Goal: Task Accomplishment & Management: Manage account settings

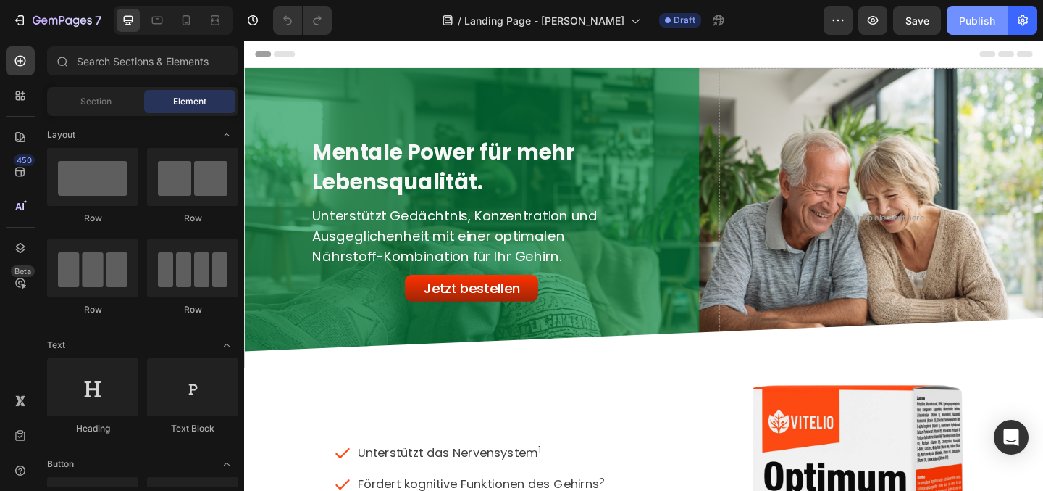
click at [968, 24] on div "Publish" at bounding box center [977, 20] width 36 height 15
click at [1029, 23] on icon "button" at bounding box center [1023, 20] width 14 height 14
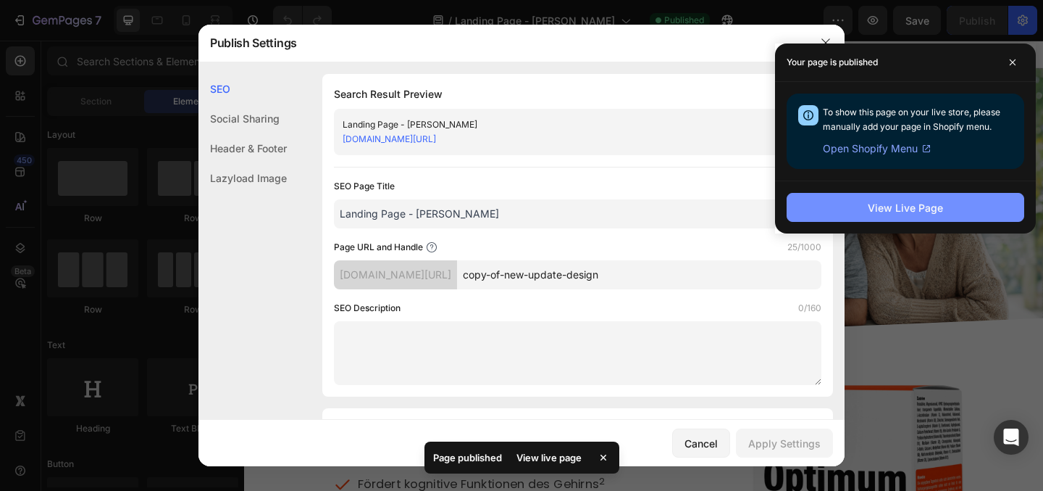
click at [883, 213] on div "View Live Page" at bounding box center [905, 207] width 75 height 15
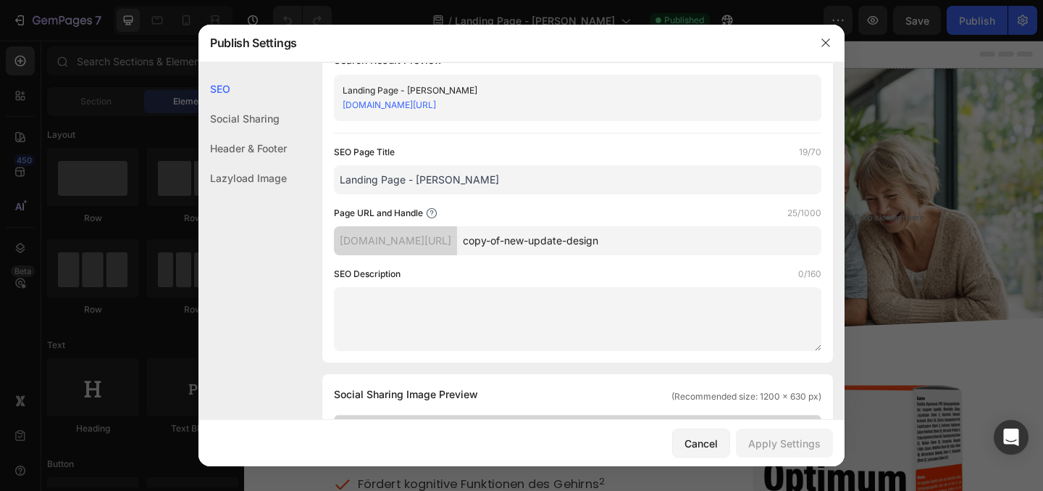
scroll to position [11, 0]
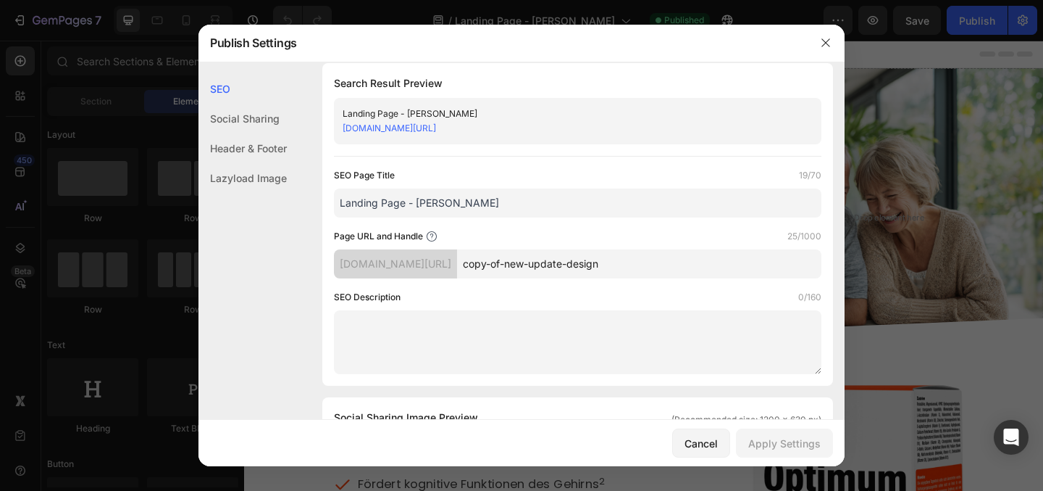
click at [457, 263] on div "v028qe-c2.myshopify.com/pages/" at bounding box center [395, 263] width 123 height 29
click at [353, 260] on div "v028qe-c2.myshopify.com/pages/" at bounding box center [395, 263] width 123 height 29
click at [419, 265] on div "v028qe-c2.myshopify.com/pages/" at bounding box center [395, 263] width 123 height 29
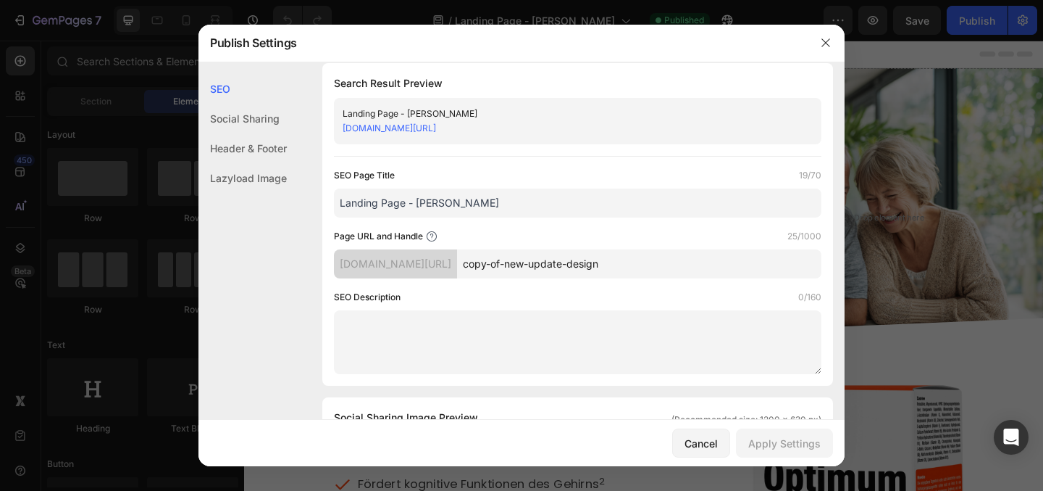
scroll to position [0, 0]
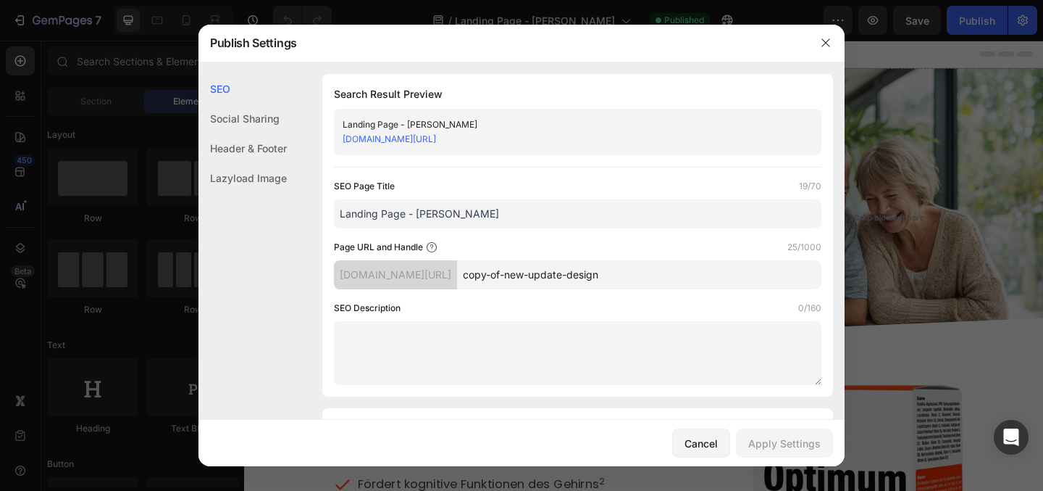
click at [436, 137] on link "v028qe-c2.myshopify.com/pages/copy-of-new-update-design" at bounding box center [389, 138] width 93 height 11
click at [242, 133] on div "Social Sharing" at bounding box center [243, 148] width 88 height 30
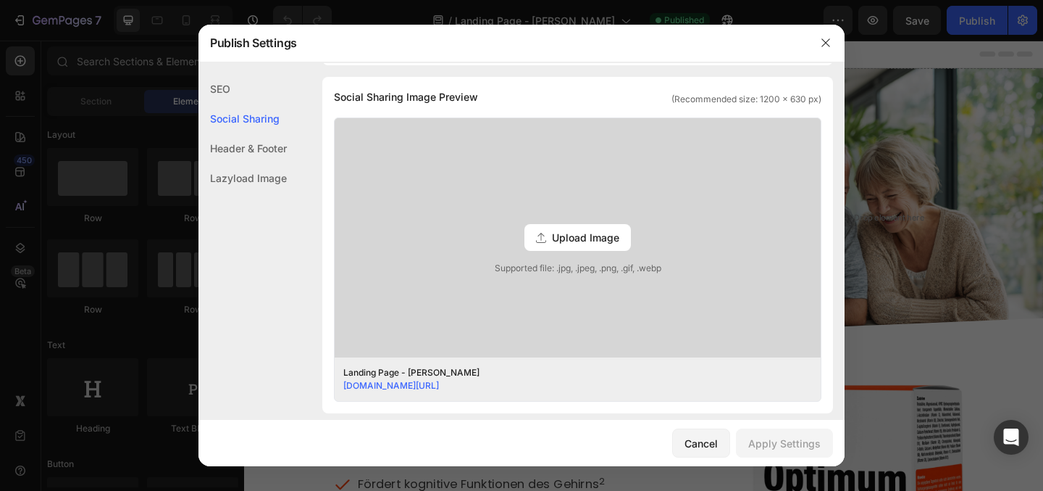
click at [242, 163] on div "Header & Footer" at bounding box center [243, 178] width 88 height 30
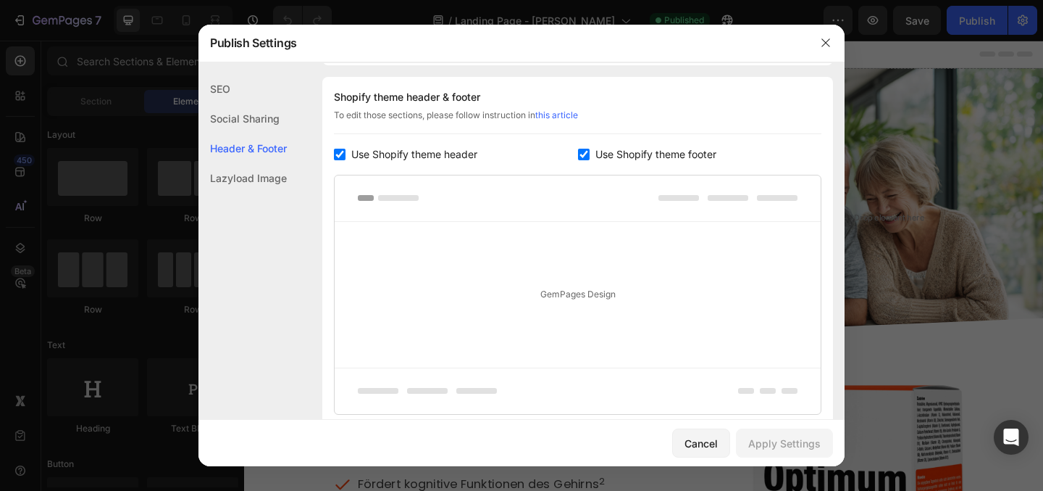
click at [243, 188] on div "Lazyload Image" at bounding box center [243, 178] width 88 height 30
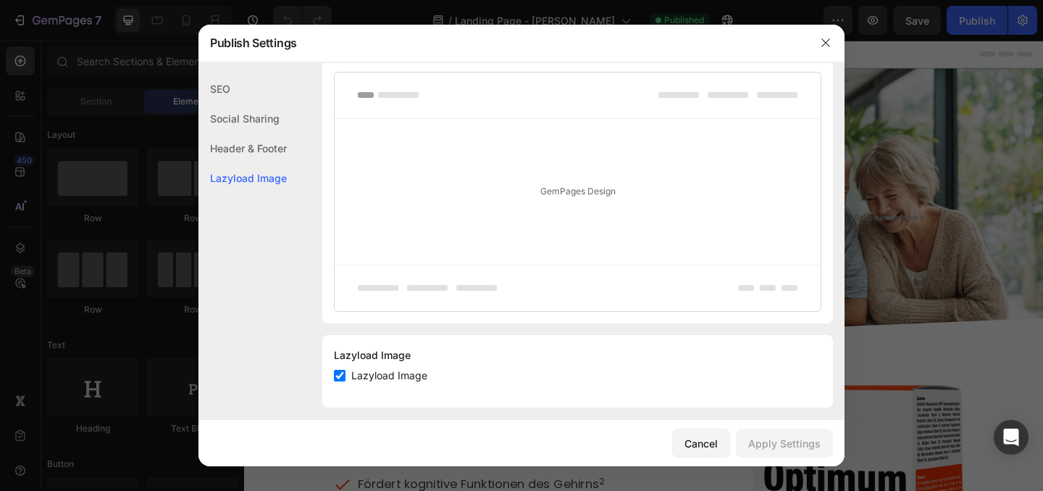
scroll to position [792, 0]
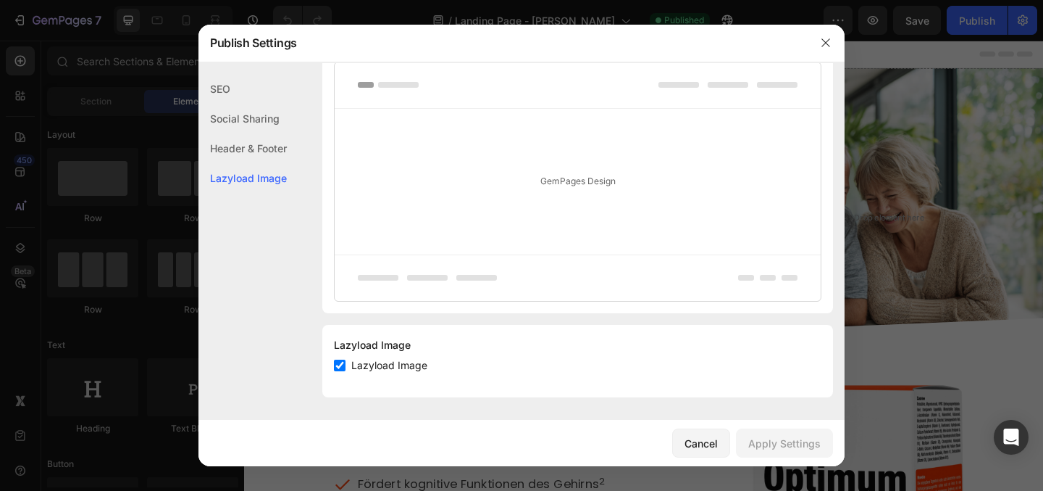
click at [227, 104] on div "SEO" at bounding box center [243, 119] width 88 height 30
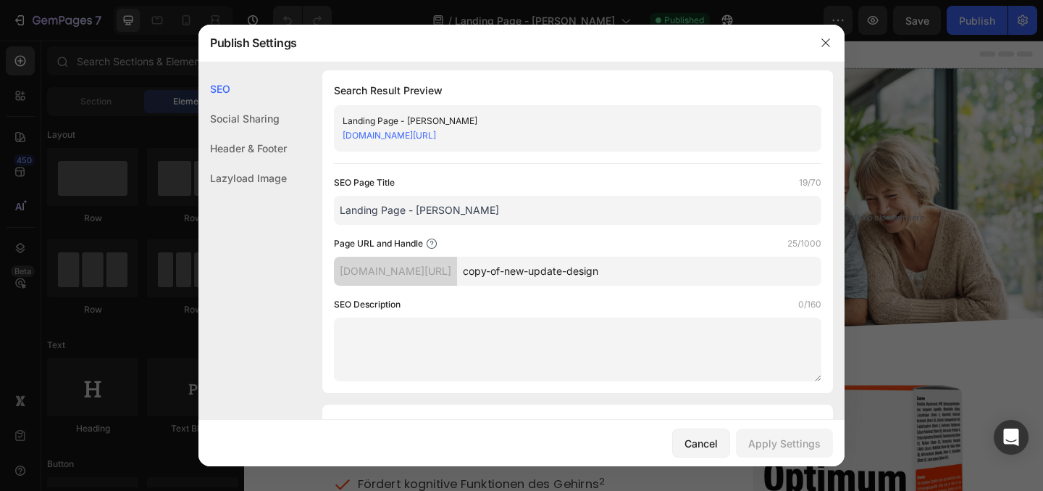
scroll to position [0, 0]
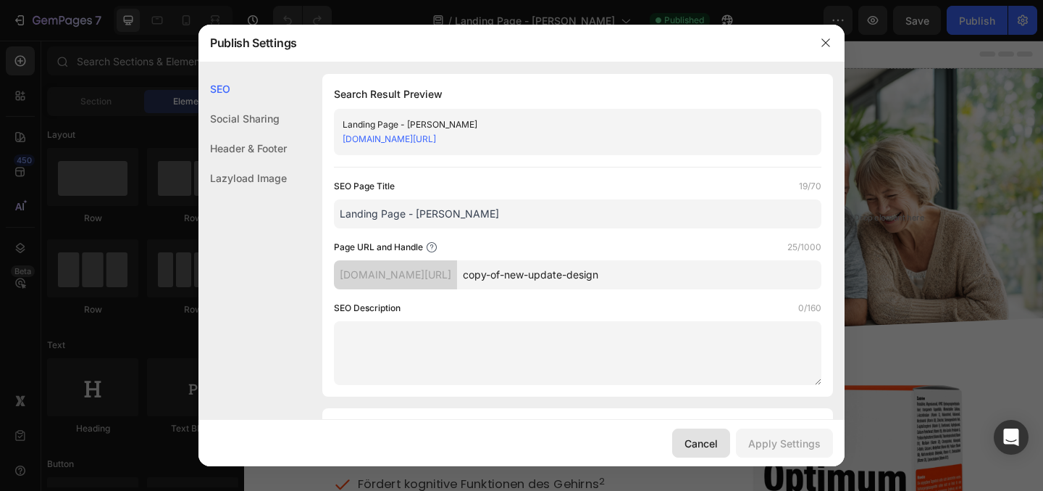
click at [711, 440] on div "Cancel" at bounding box center [701, 442] width 33 height 15
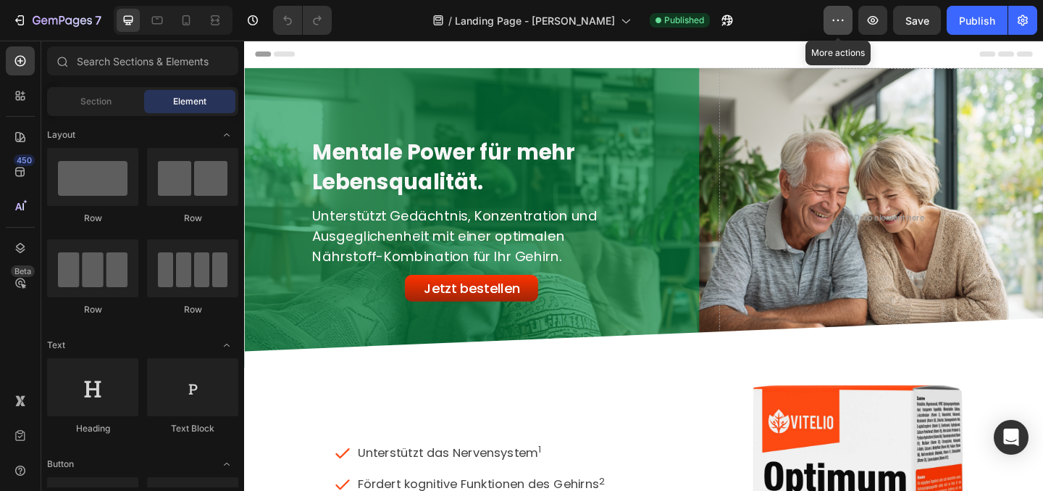
click at [830, 25] on button "button" at bounding box center [838, 20] width 29 height 29
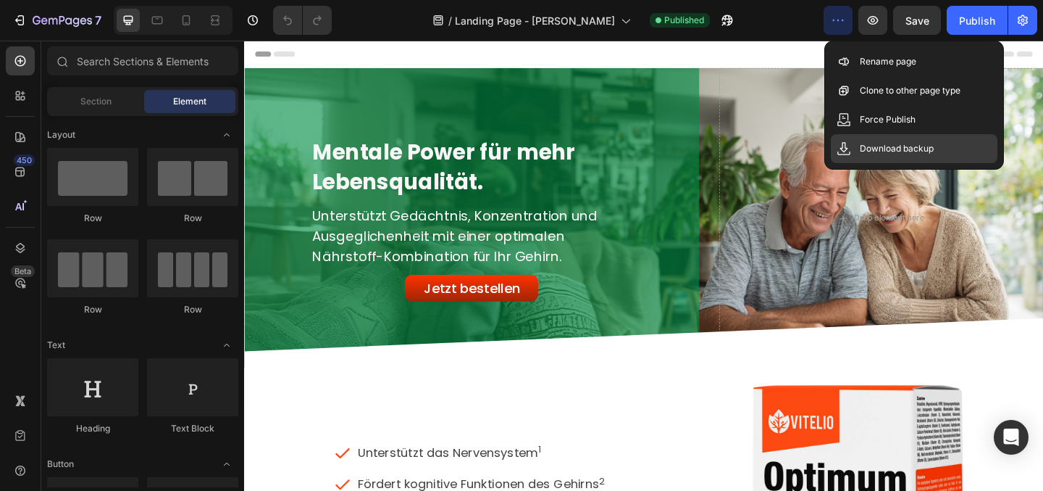
click at [895, 150] on p "Download backup" at bounding box center [897, 148] width 74 height 14
click at [735, 22] on div "/ Landing Page - Jess Published" at bounding box center [583, 20] width 480 height 29
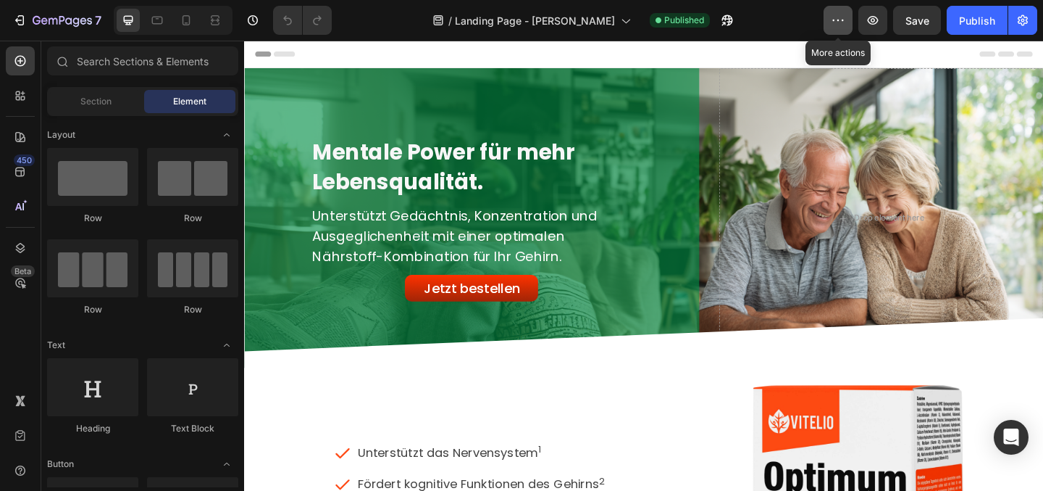
click at [839, 24] on icon "button" at bounding box center [838, 20] width 14 height 14
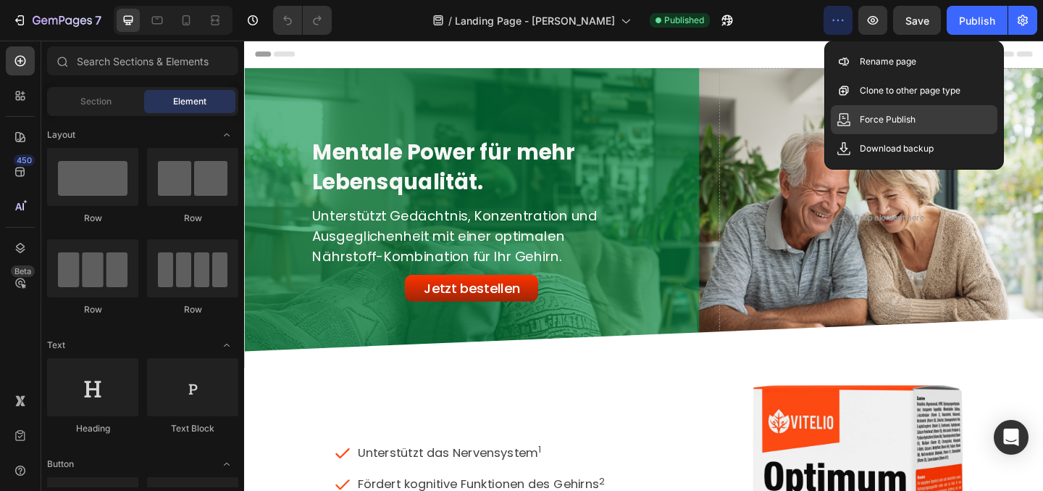
click at [867, 122] on p "Force Publish" at bounding box center [888, 119] width 56 height 14
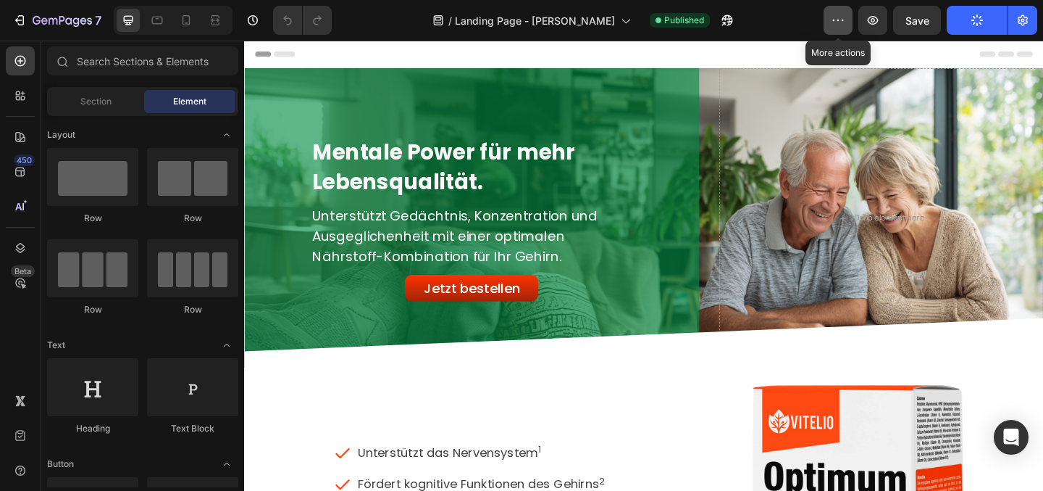
click at [830, 24] on button "button" at bounding box center [838, 20] width 29 height 29
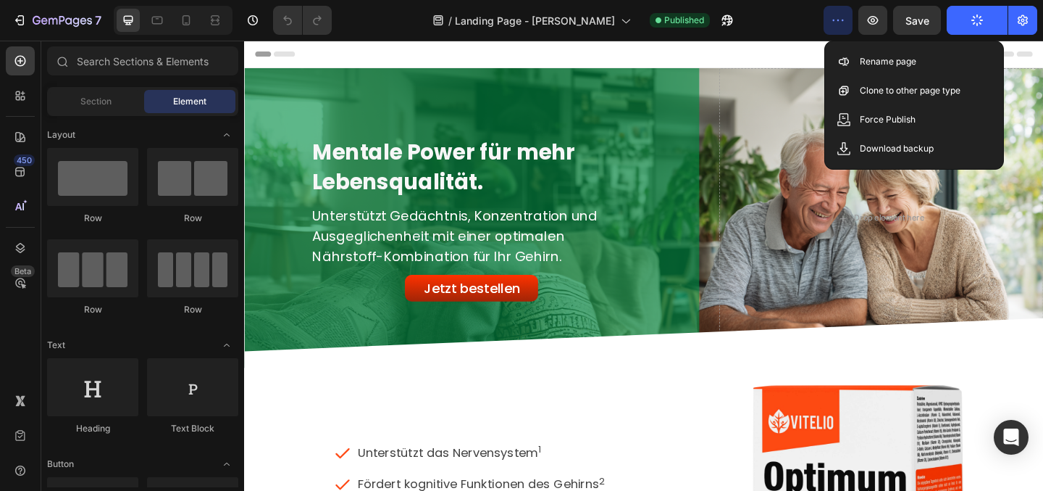
click at [777, 13] on div "/ Landing Page - Jess Published" at bounding box center [583, 20] width 480 height 29
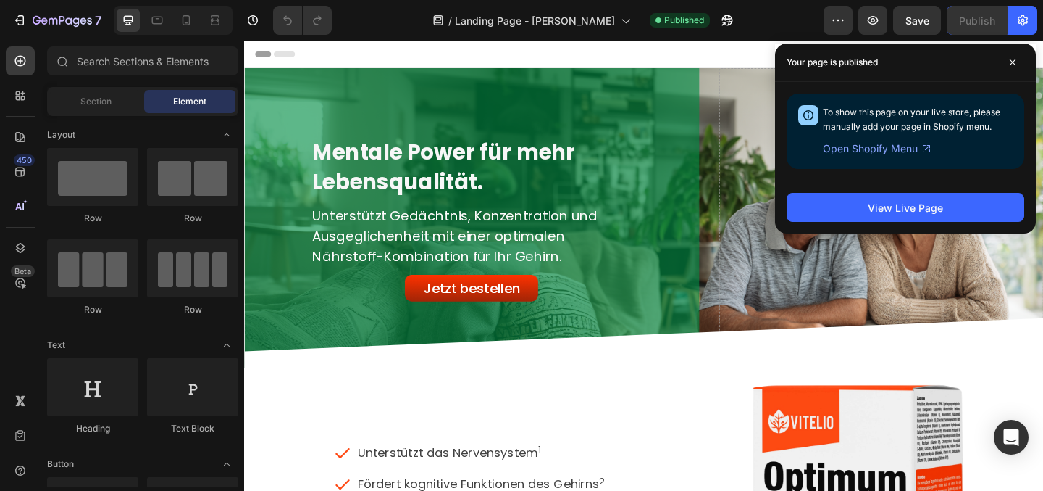
click at [898, 153] on span "Open Shopify Menu" at bounding box center [870, 148] width 95 height 17
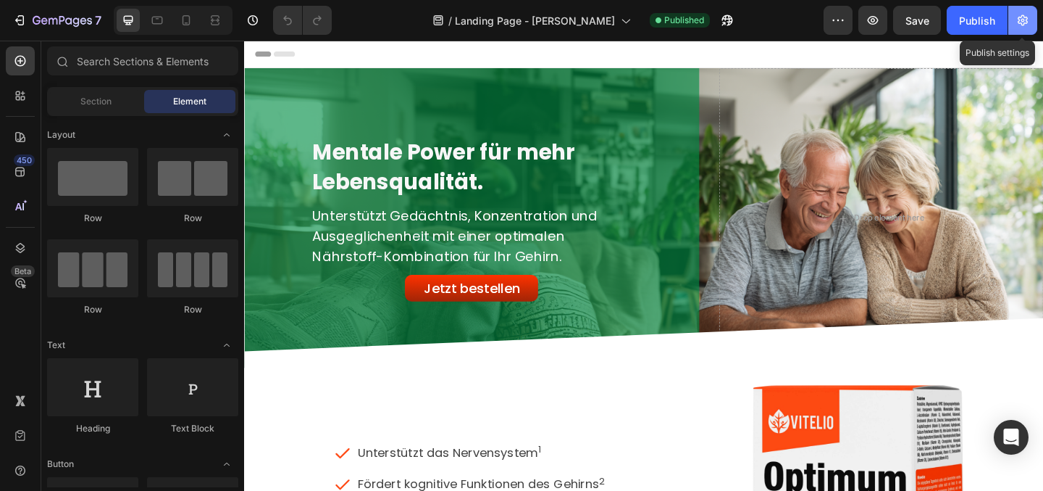
click at [1025, 28] on button "button" at bounding box center [1023, 20] width 29 height 29
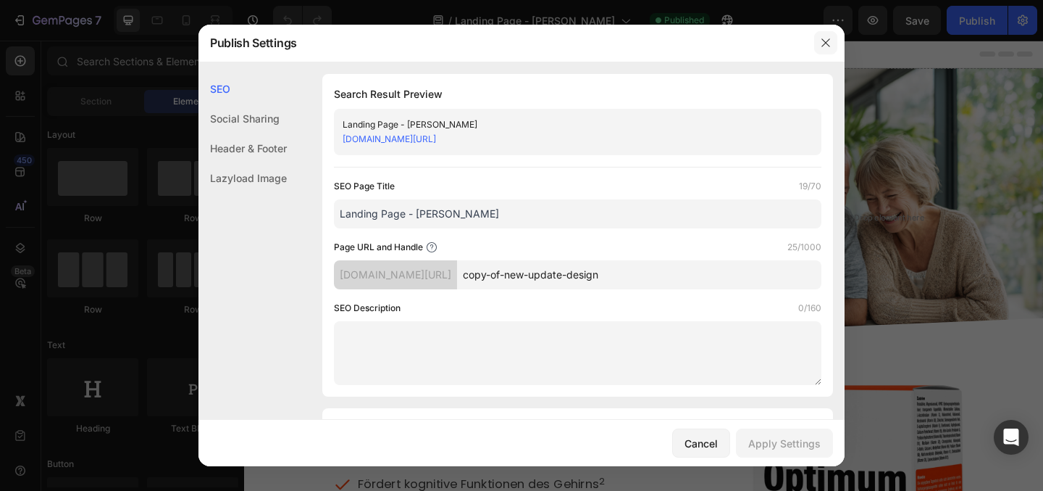
click at [825, 48] on icon "button" at bounding box center [826, 43] width 12 height 12
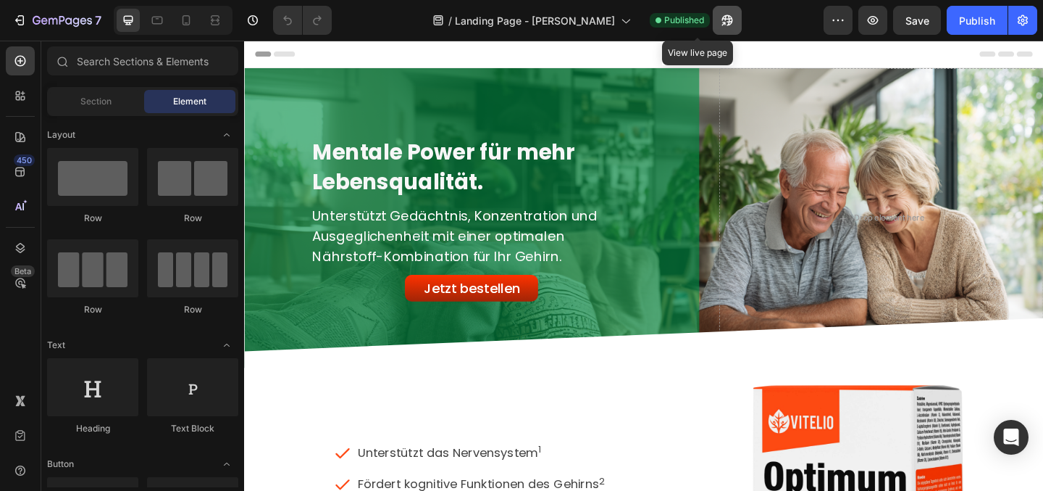
click at [720, 22] on icon "button" at bounding box center [727, 20] width 14 height 14
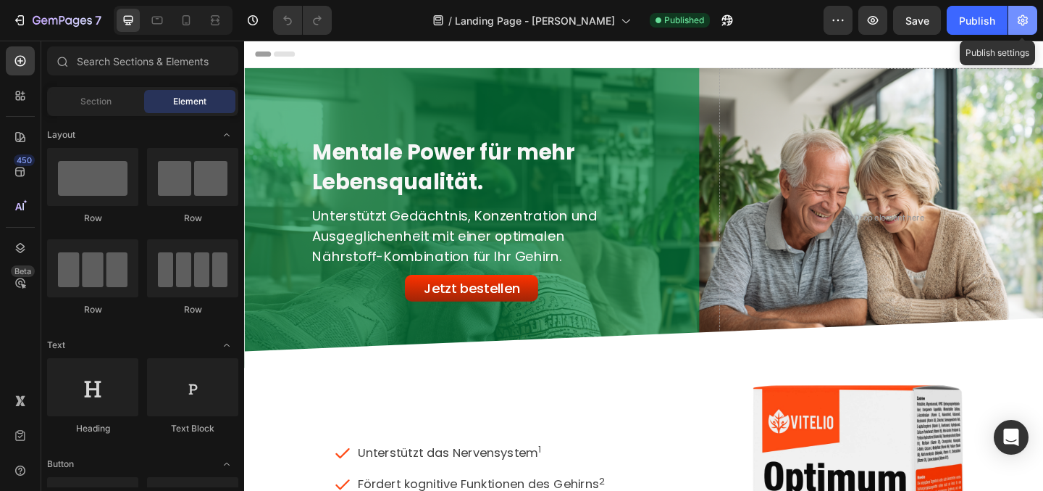
click at [1014, 27] on button "button" at bounding box center [1023, 20] width 29 height 29
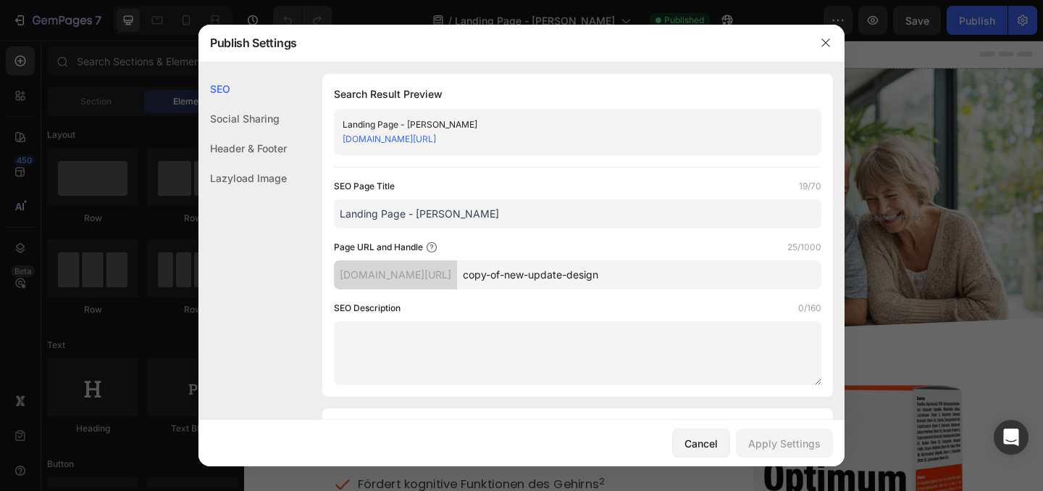
drag, startPoint x: 660, startPoint y: 278, endPoint x: 515, endPoint y: 268, distance: 145.3
click at [515, 268] on input "copy-of-new-update-design" at bounding box center [639, 274] width 364 height 29
click at [553, 276] on input "mentalpower" at bounding box center [639, 274] width 364 height 29
click at [601, 275] on input "mental-power" at bounding box center [639, 274] width 364 height 29
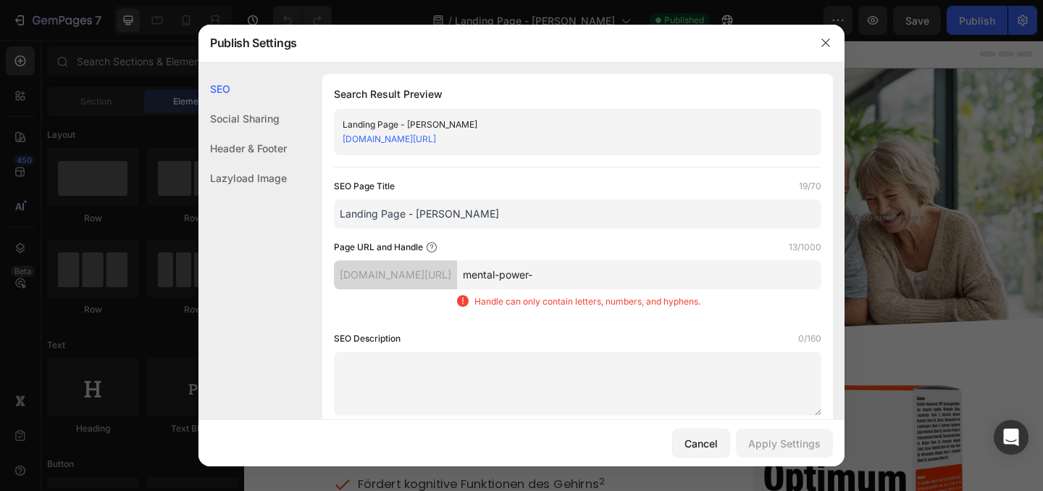
type input "mental-power"
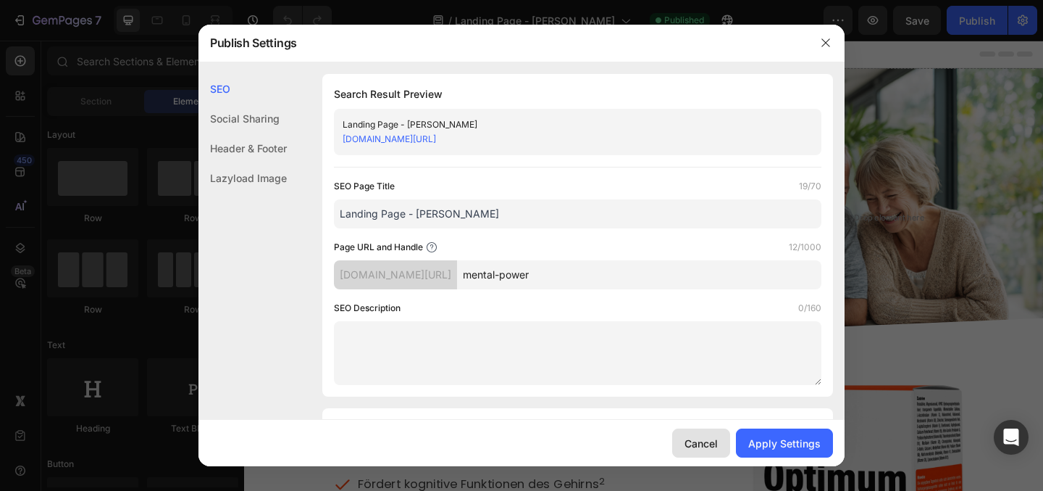
click at [689, 447] on div "Cancel" at bounding box center [701, 442] width 33 height 15
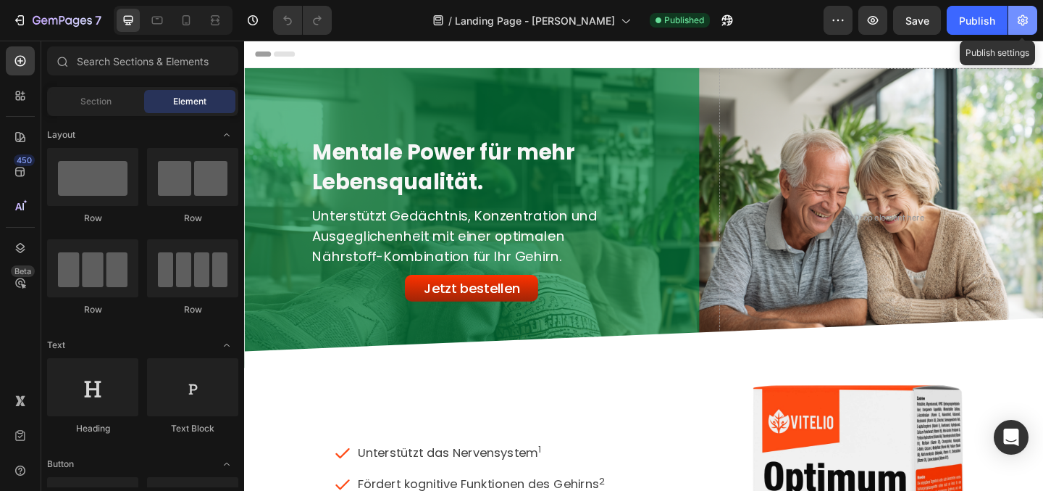
click at [1027, 21] on icon "button" at bounding box center [1023, 20] width 14 height 14
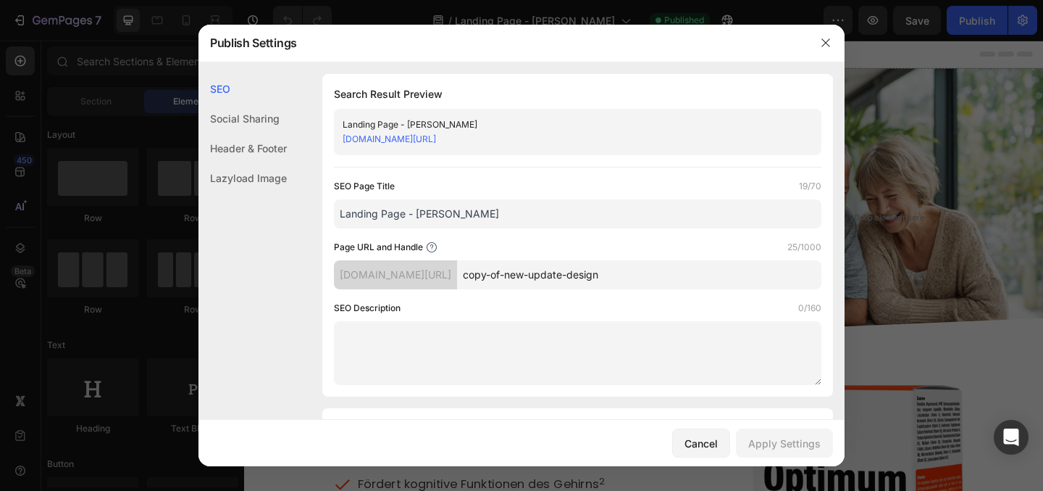
click at [518, 276] on input "copy-of-new-update-design" at bounding box center [639, 274] width 364 height 29
click at [706, 444] on div "Cancel" at bounding box center [701, 442] width 33 height 15
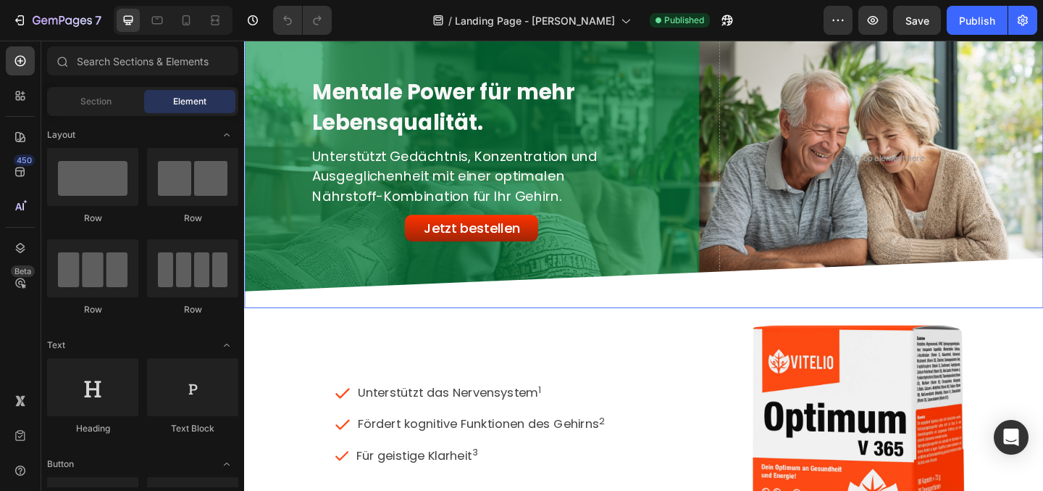
scroll to position [61, 0]
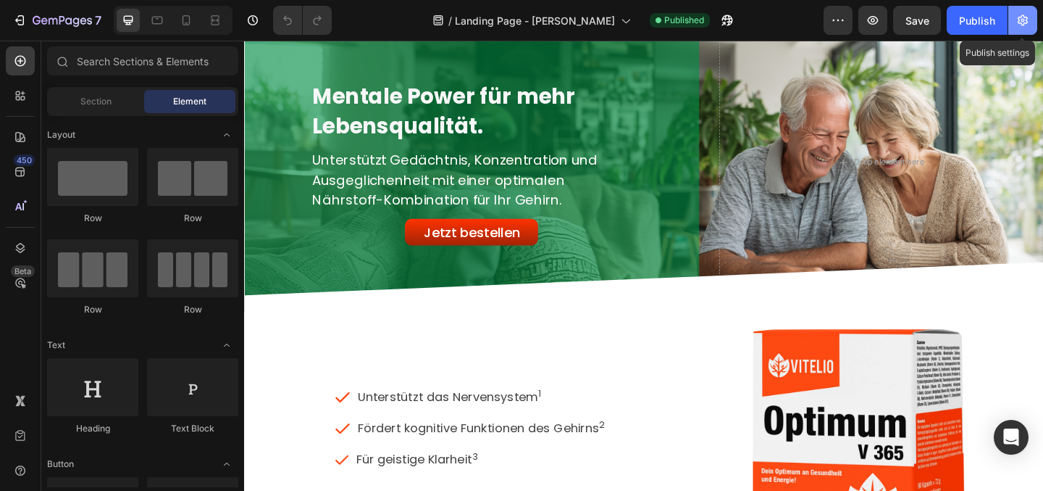
click at [1025, 20] on icon "button" at bounding box center [1023, 20] width 14 height 14
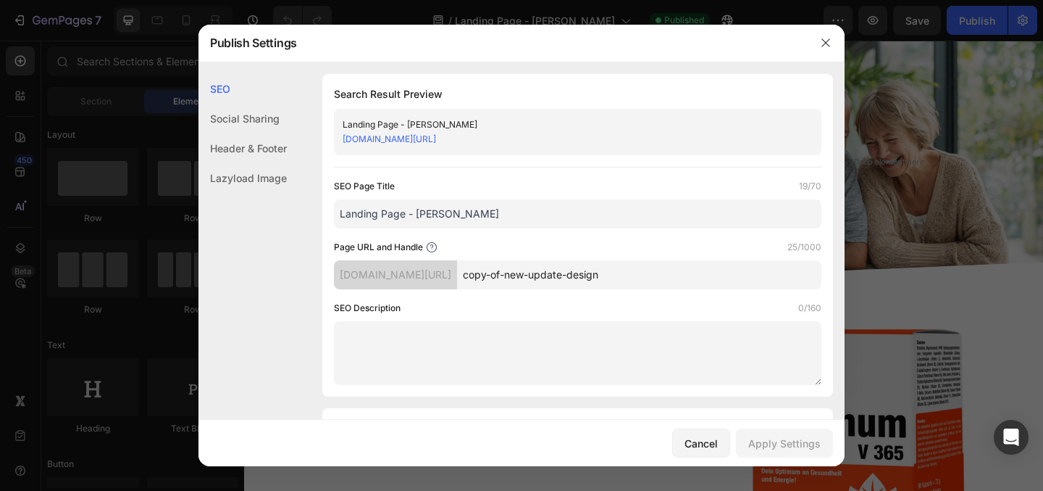
click at [655, 278] on input "copy-of-new-update-design" at bounding box center [639, 274] width 364 height 29
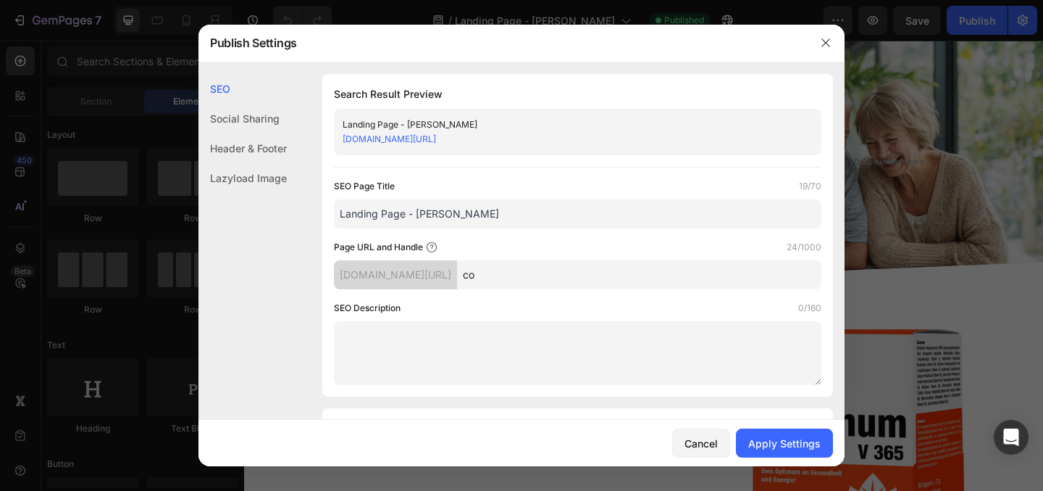
type input "c"
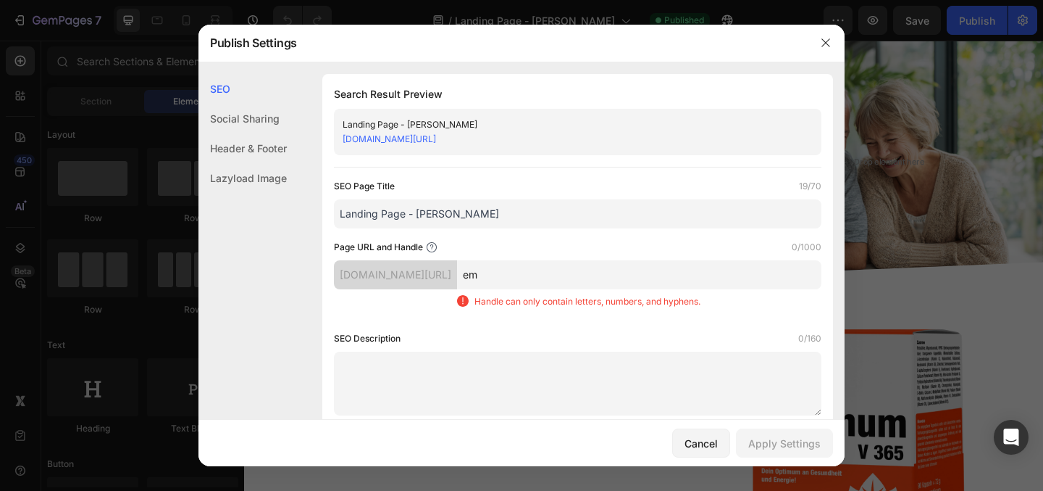
type input "e"
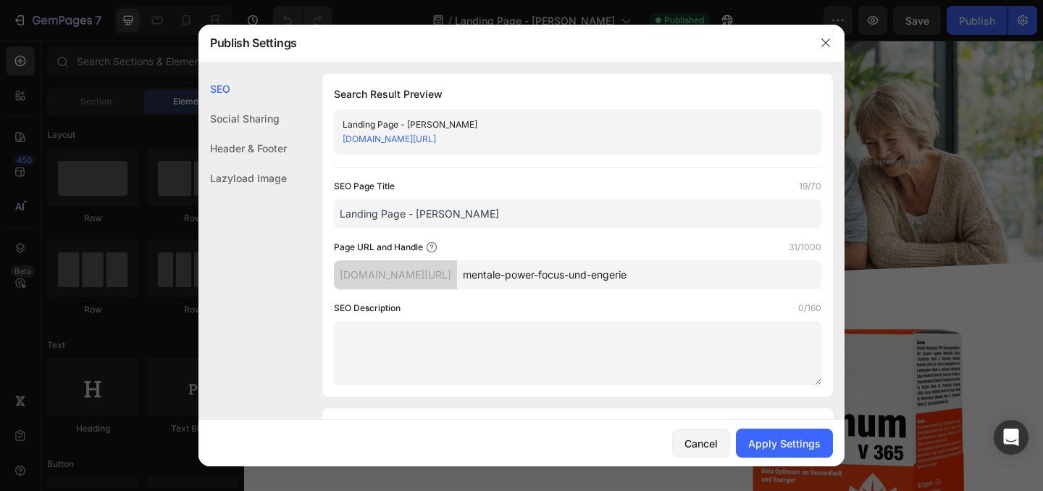
type input "mentale-power-focus-und-engerie"
click at [771, 441] on div "Apply Settings" at bounding box center [784, 442] width 72 height 15
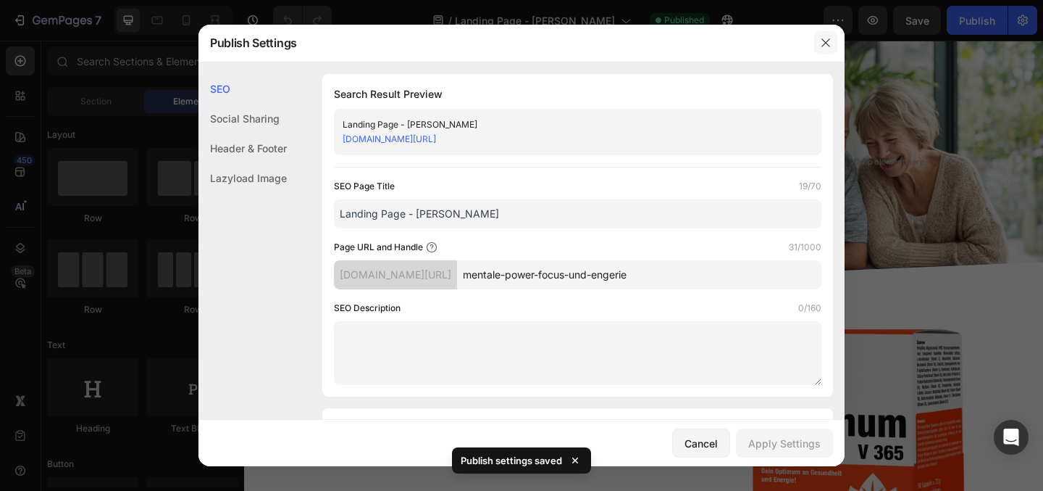
click at [828, 46] on icon "button" at bounding box center [826, 43] width 8 height 8
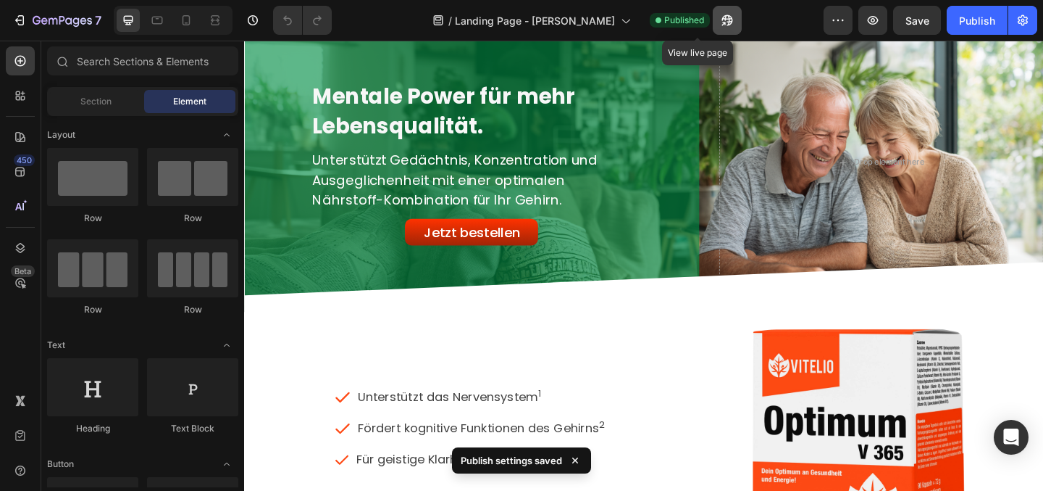
click at [722, 22] on icon "button" at bounding box center [724, 24] width 4 height 4
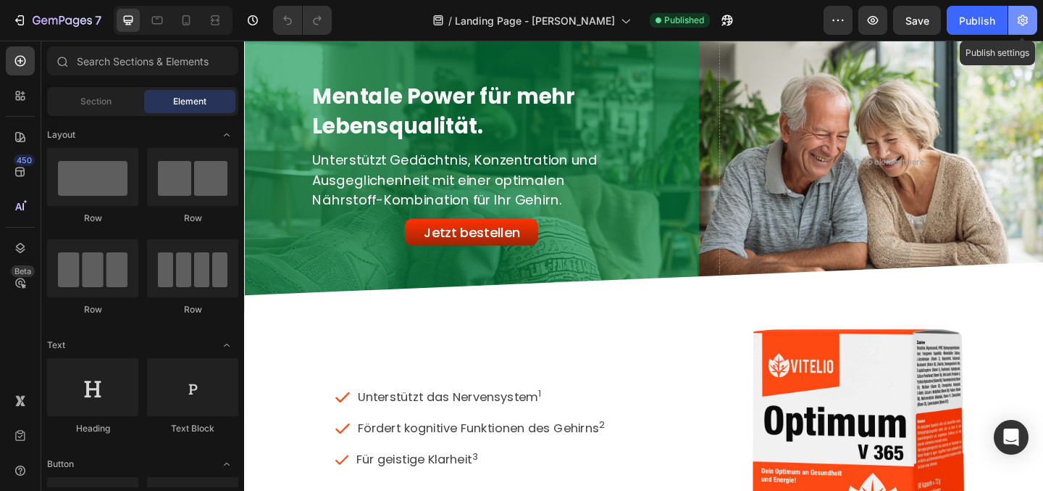
click at [1022, 17] on icon "button" at bounding box center [1023, 20] width 14 height 14
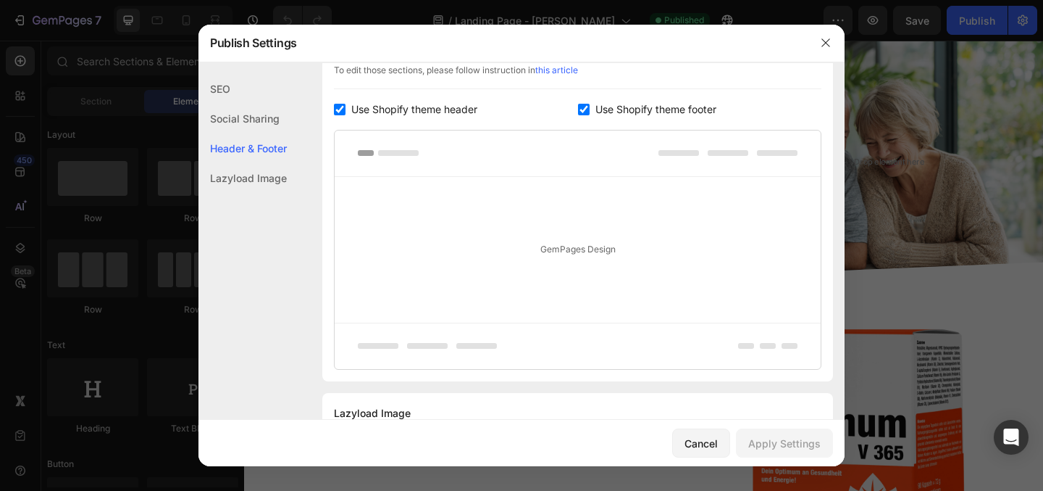
scroll to position [792, 0]
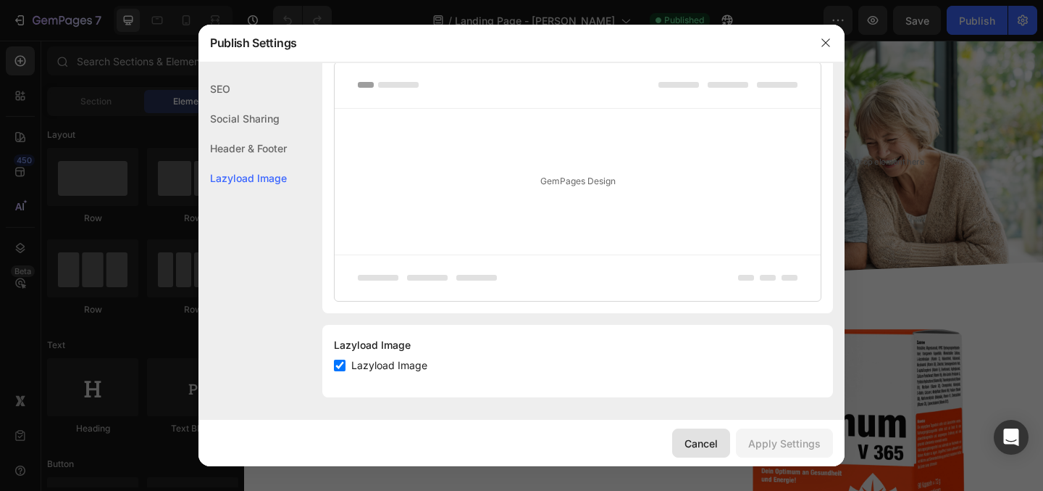
click at [714, 430] on button "Cancel" at bounding box center [701, 442] width 58 height 29
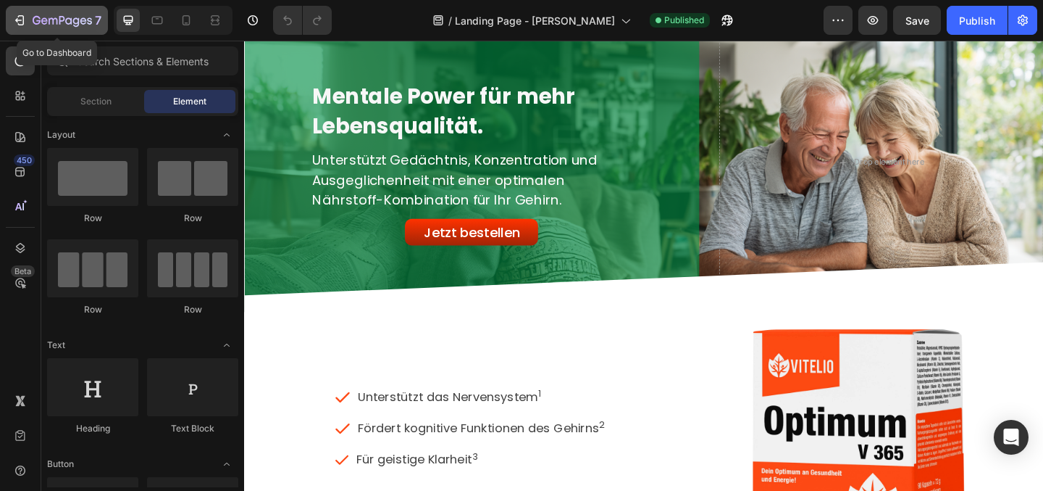
click at [20, 21] on icon "button" at bounding box center [19, 20] width 14 height 14
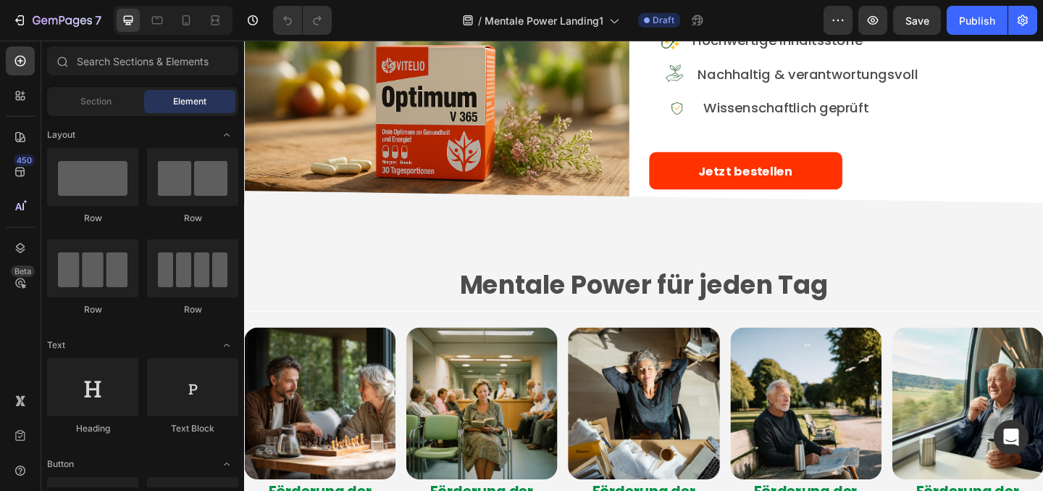
scroll to position [1943, 0]
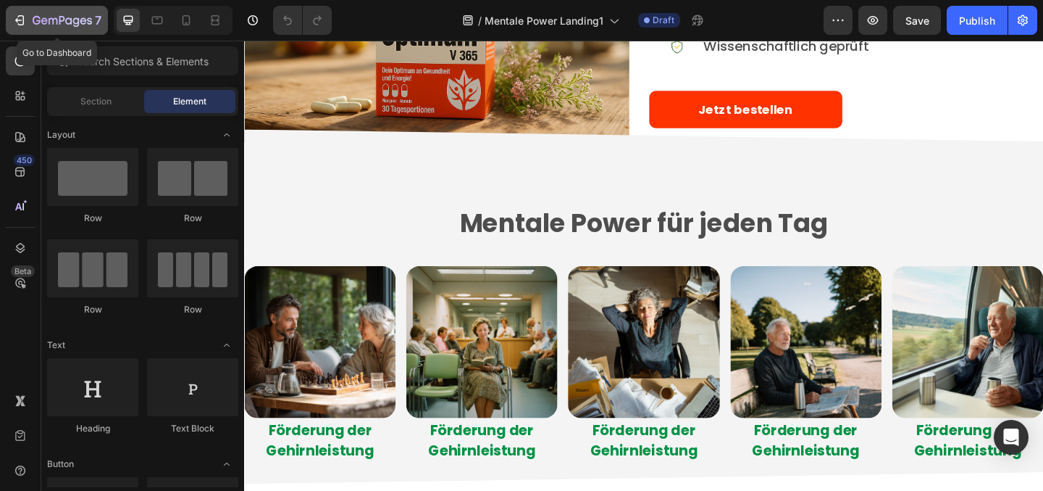
click at [23, 22] on icon "button" at bounding box center [21, 20] width 7 height 10
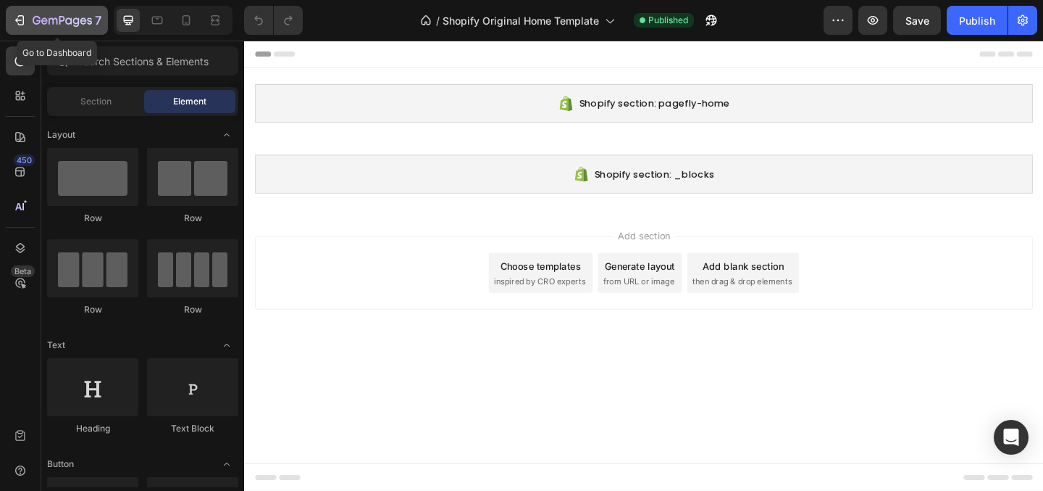
click at [23, 18] on icon "button" at bounding box center [21, 20] width 7 height 10
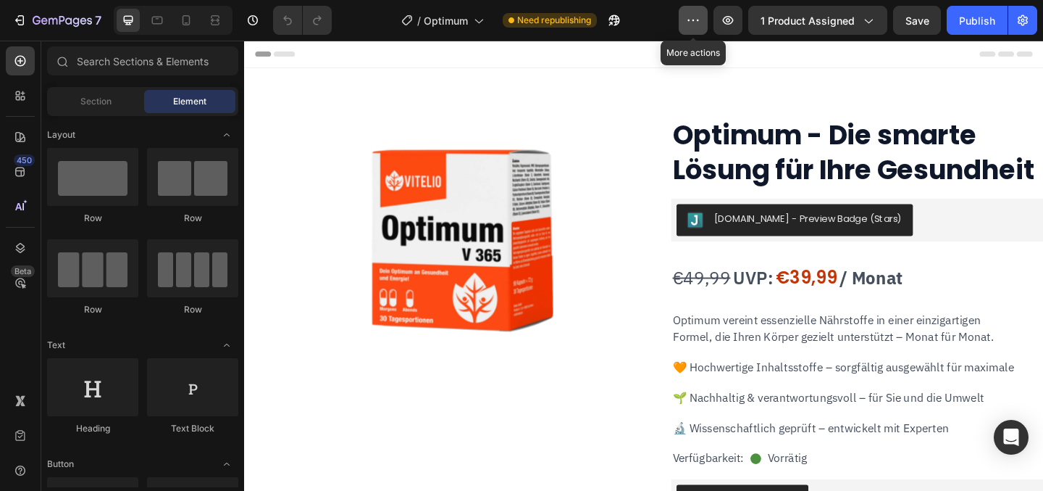
click at [693, 23] on icon "button" at bounding box center [693, 20] width 14 height 14
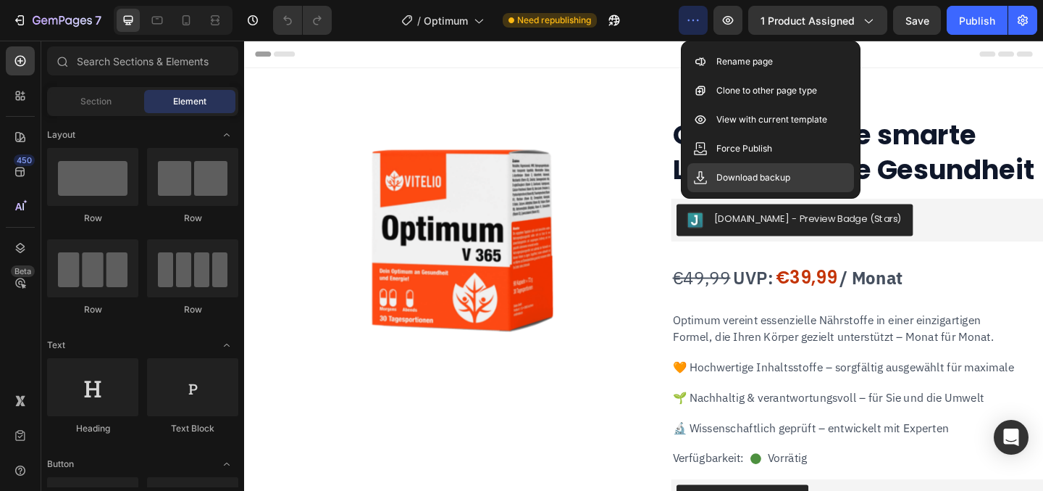
click at [742, 177] on p "Download backup" at bounding box center [754, 177] width 74 height 14
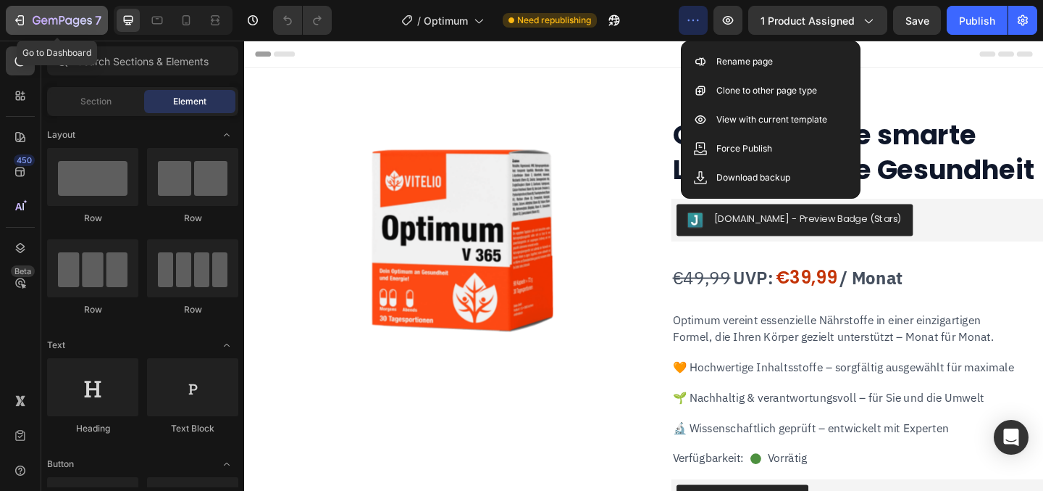
click at [26, 20] on icon "button" at bounding box center [19, 20] width 14 height 14
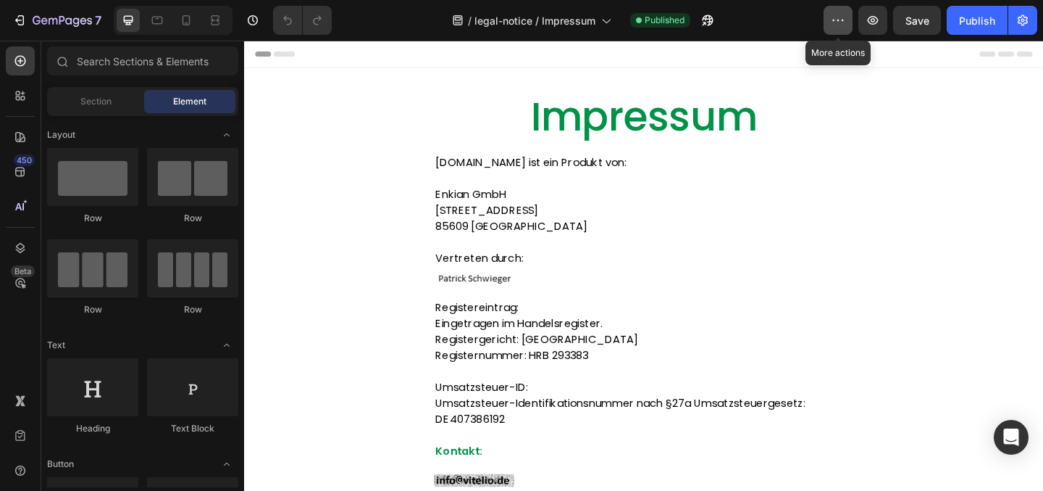
click at [843, 23] on icon "button" at bounding box center [838, 20] width 14 height 14
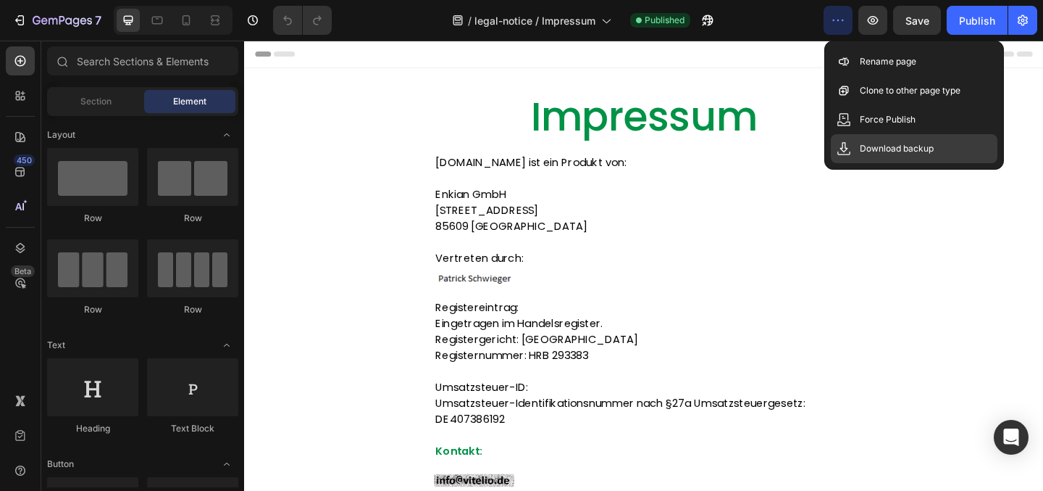
click at [889, 152] on p "Download backup" at bounding box center [897, 148] width 74 height 14
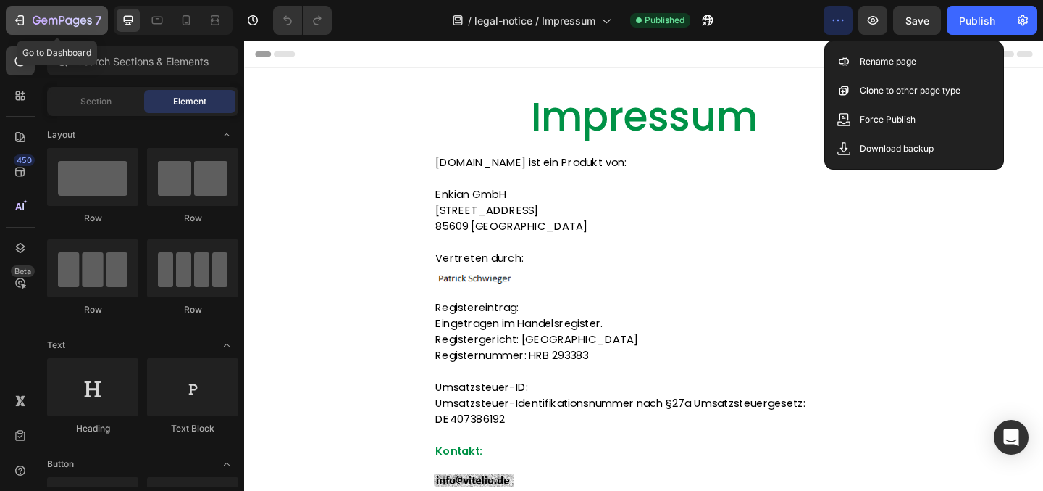
click at [43, 14] on div "7" at bounding box center [67, 20] width 69 height 17
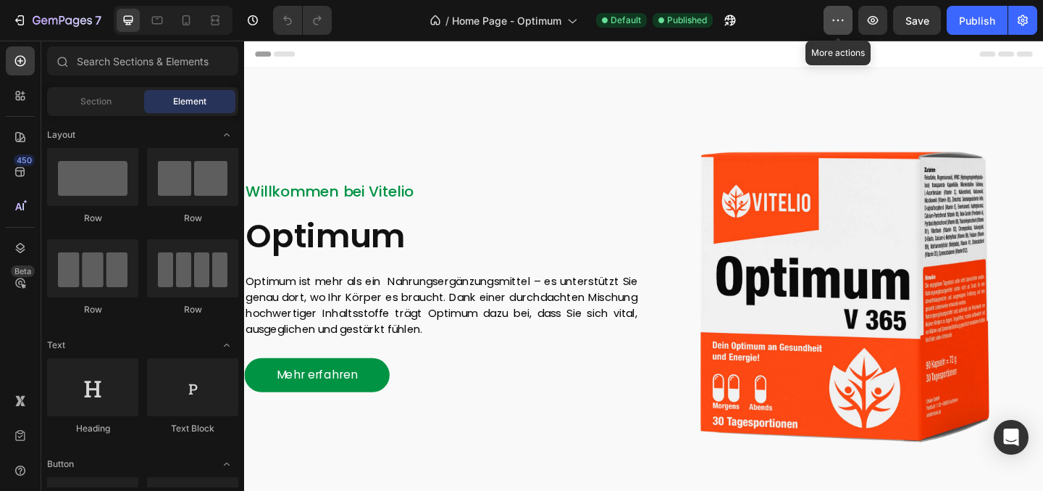
click at [835, 24] on icon "button" at bounding box center [838, 20] width 14 height 14
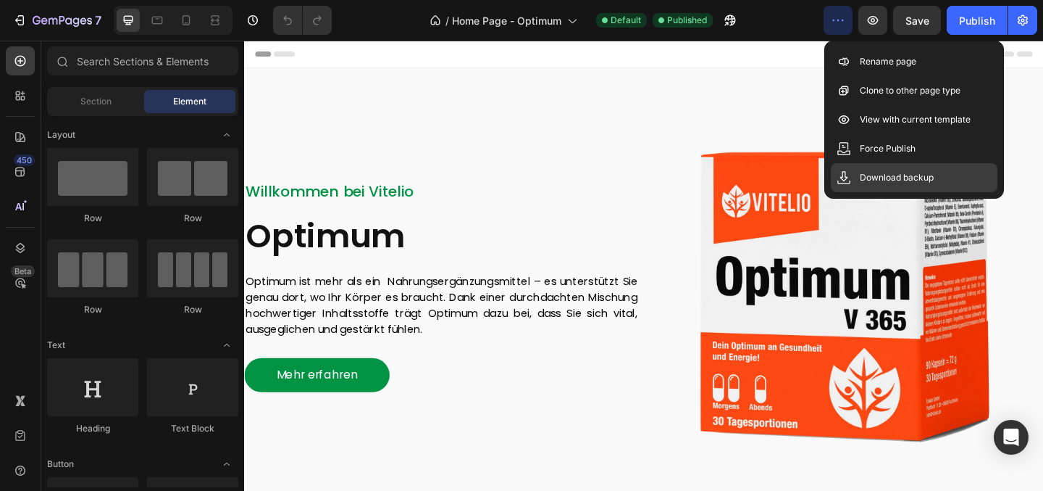
click at [892, 178] on p "Download backup" at bounding box center [897, 177] width 74 height 14
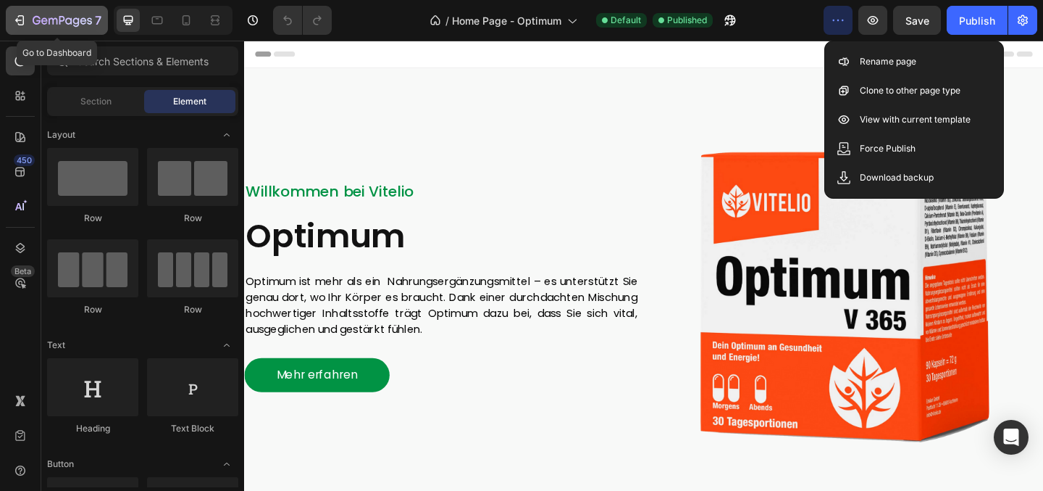
click at [39, 17] on icon "button" at bounding box center [37, 20] width 8 height 9
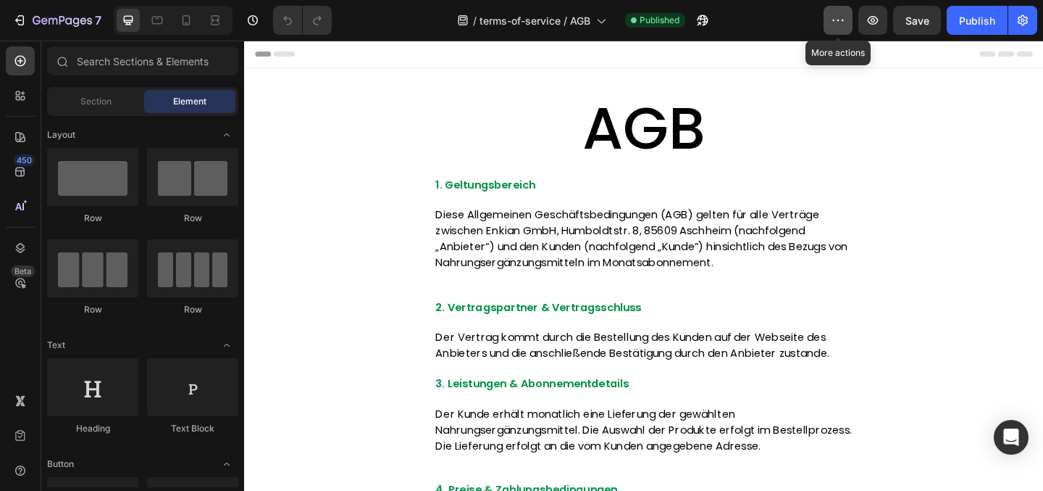
click at [851, 22] on button "button" at bounding box center [838, 20] width 29 height 29
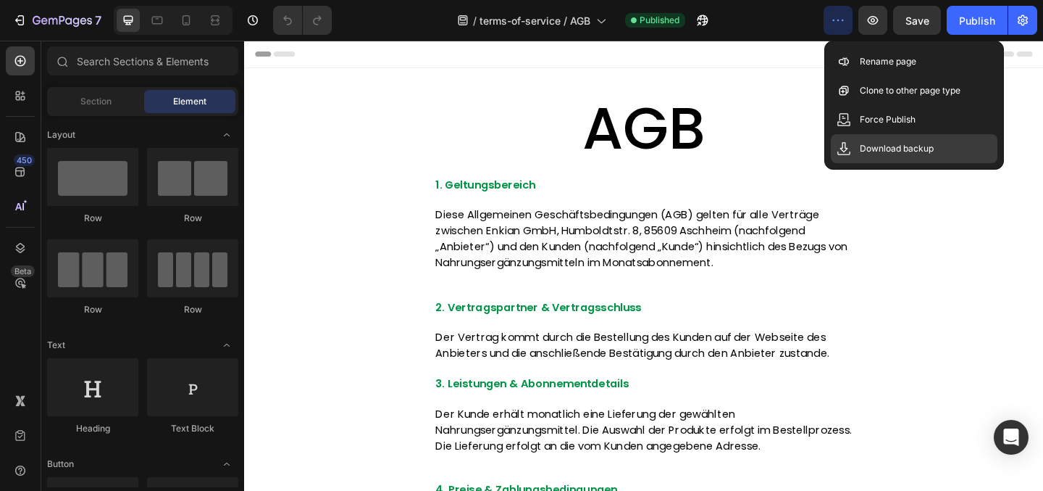
click at [915, 146] on p "Download backup" at bounding box center [897, 148] width 74 height 14
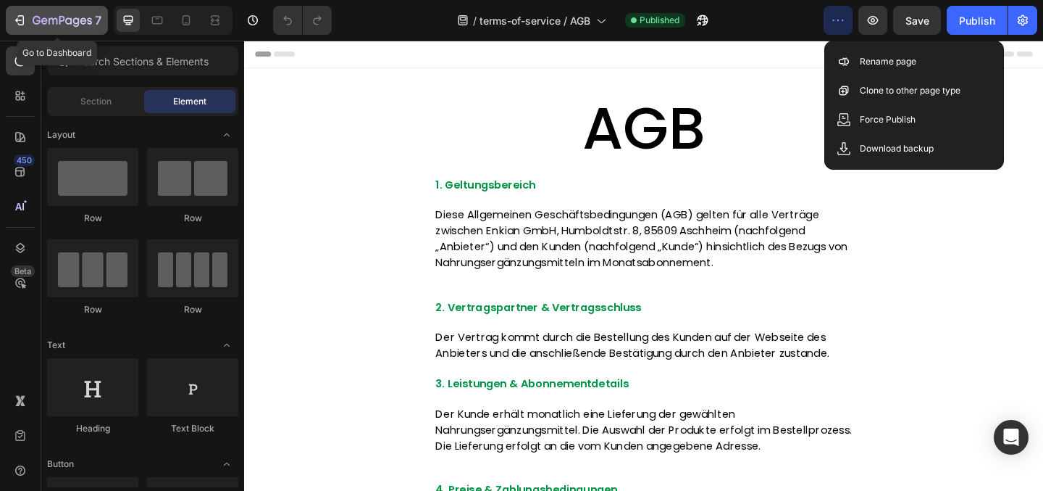
click at [24, 10] on button "7" at bounding box center [57, 20] width 102 height 29
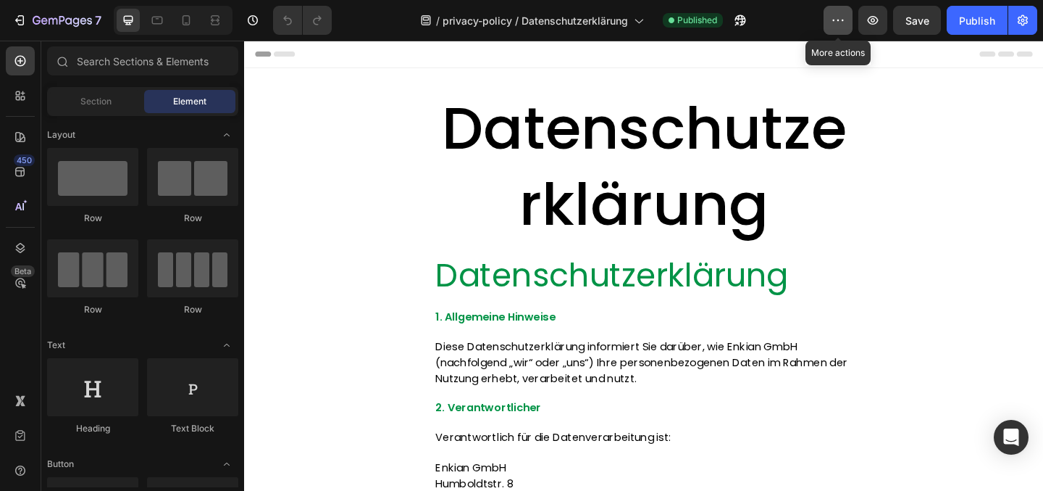
click at [840, 28] on button "button" at bounding box center [838, 20] width 29 height 29
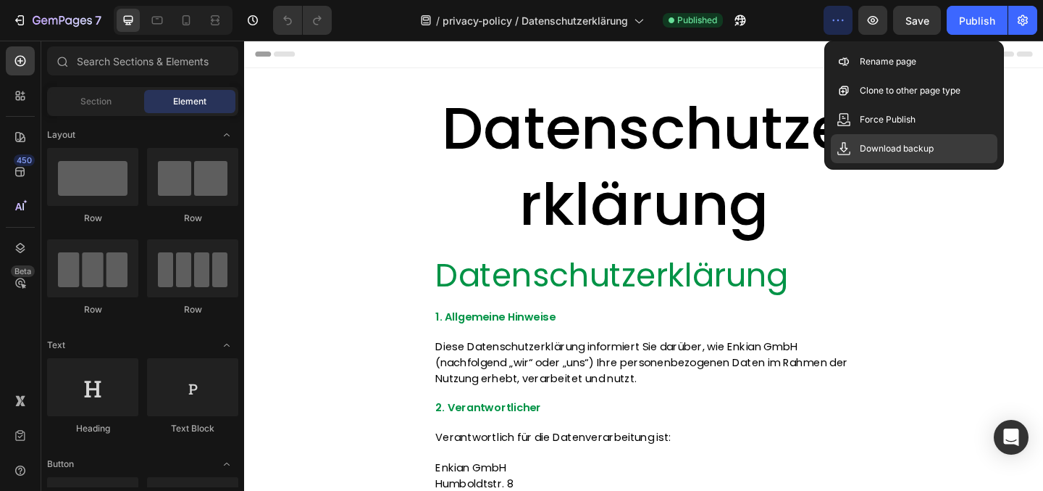
click at [870, 141] on p "Download backup" at bounding box center [897, 148] width 74 height 14
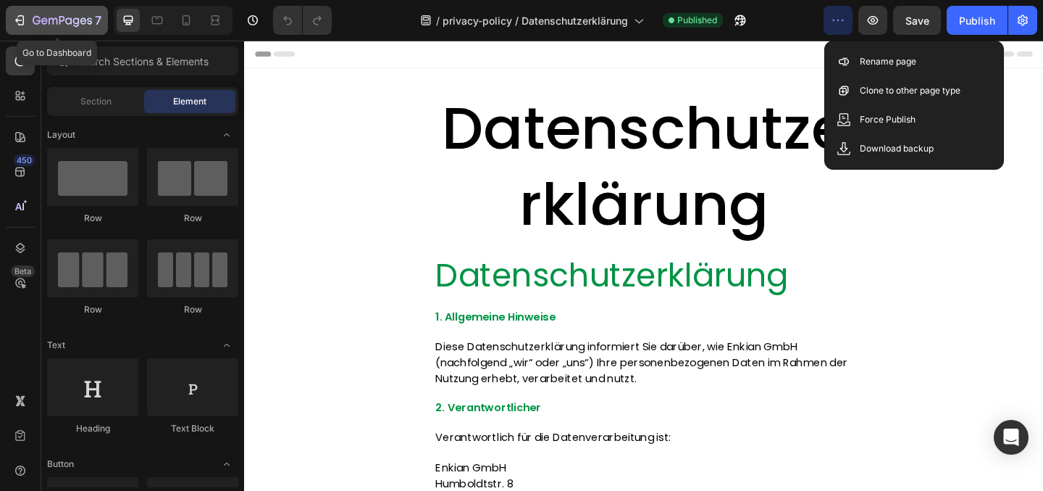
click at [28, 15] on div "7" at bounding box center [56, 20] width 89 height 17
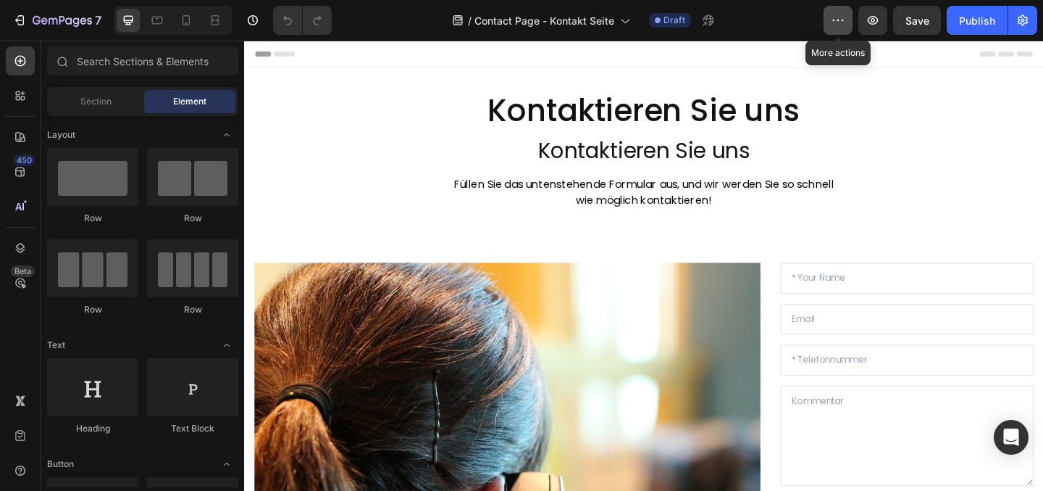
click at [838, 22] on icon "button" at bounding box center [838, 20] width 14 height 14
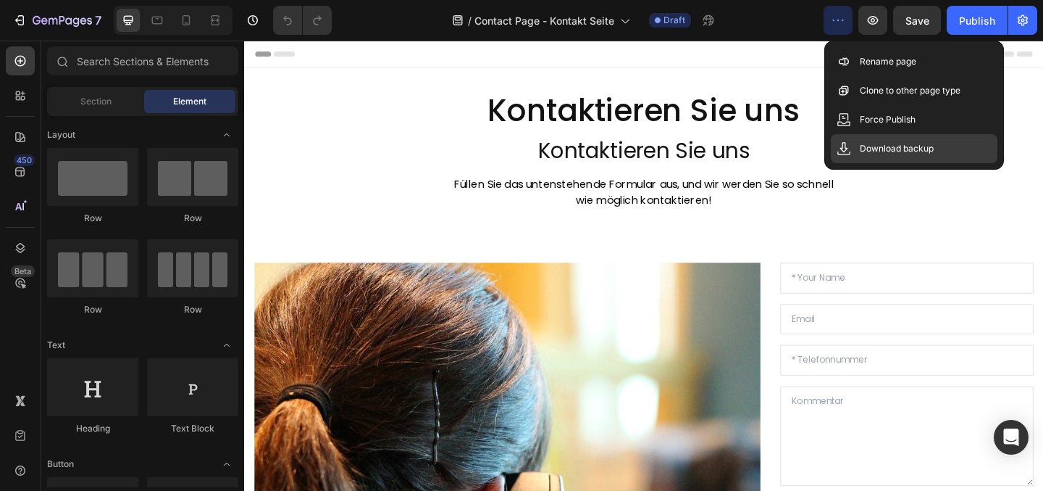
click at [880, 145] on p "Download backup" at bounding box center [897, 148] width 74 height 14
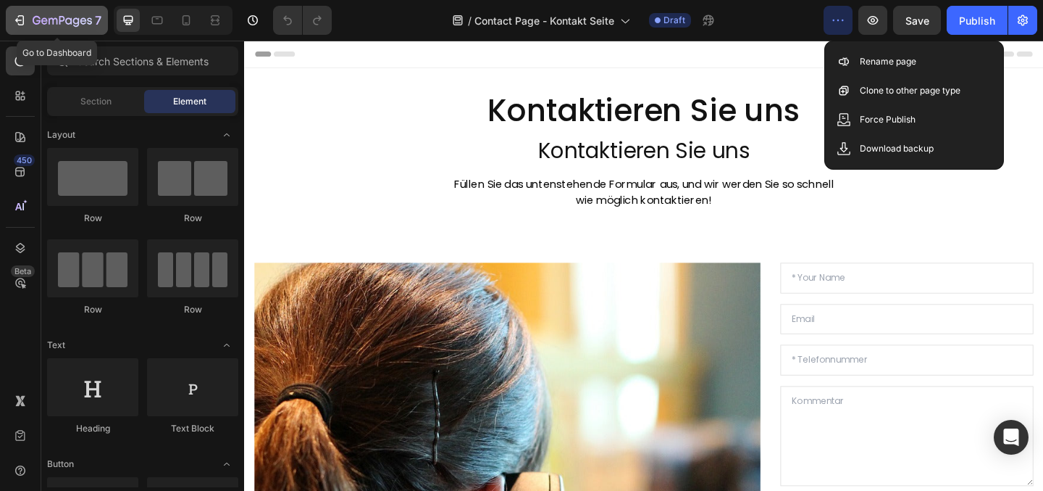
click at [32, 20] on div "7" at bounding box center [56, 20] width 89 height 17
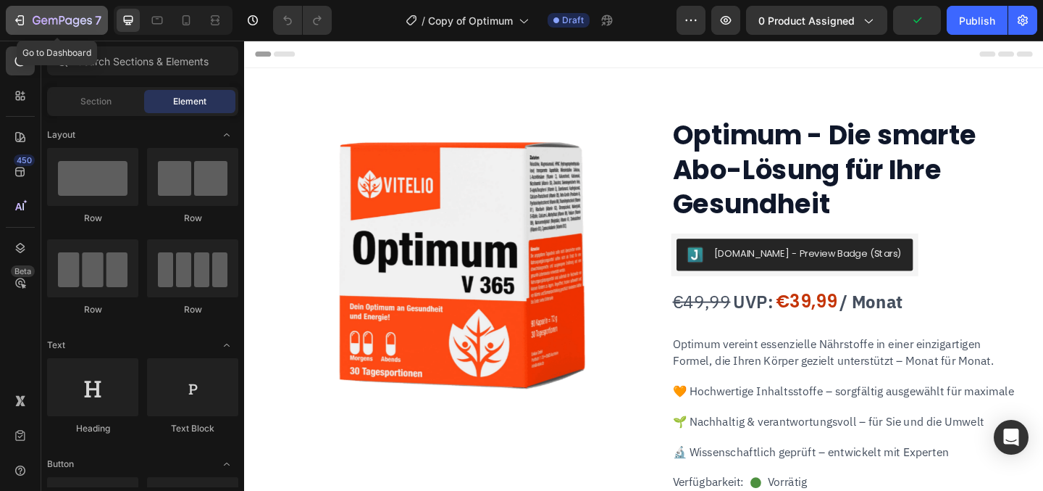
click at [19, 23] on icon "button" at bounding box center [19, 20] width 14 height 14
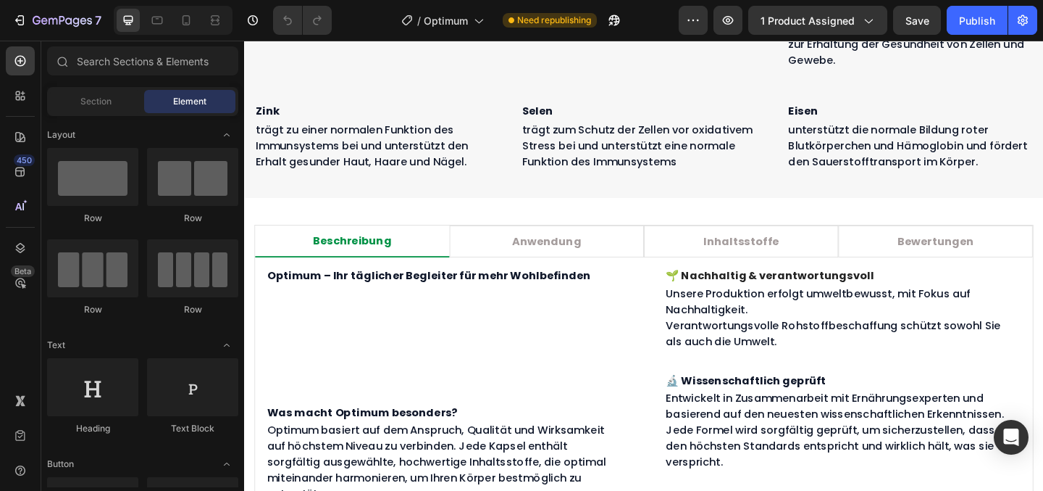
scroll to position [919, 0]
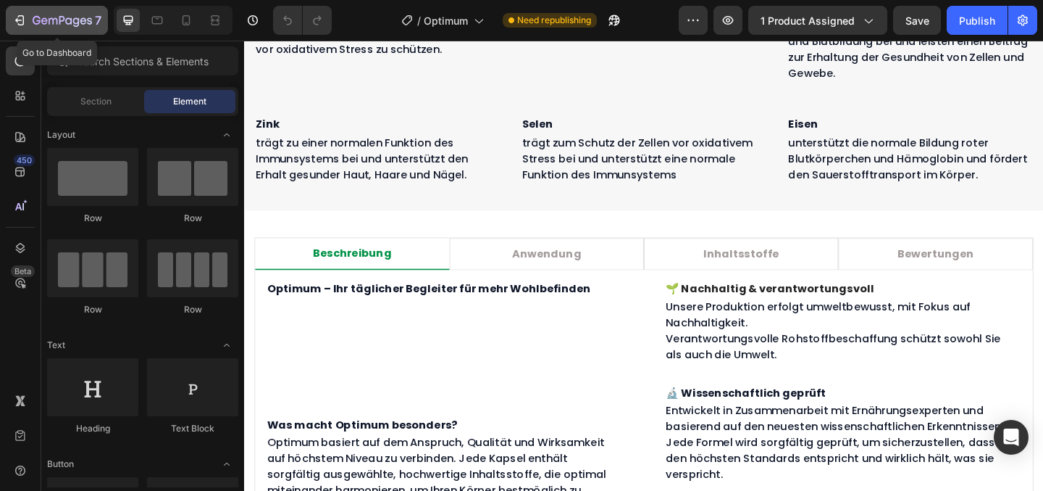
click at [27, 14] on div "7" at bounding box center [56, 20] width 89 height 17
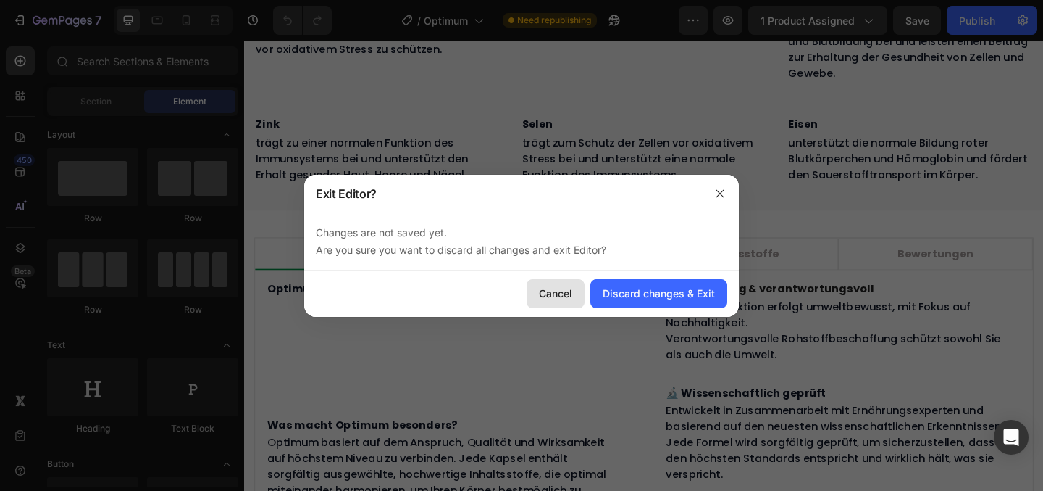
click at [564, 291] on div "Cancel" at bounding box center [555, 292] width 33 height 15
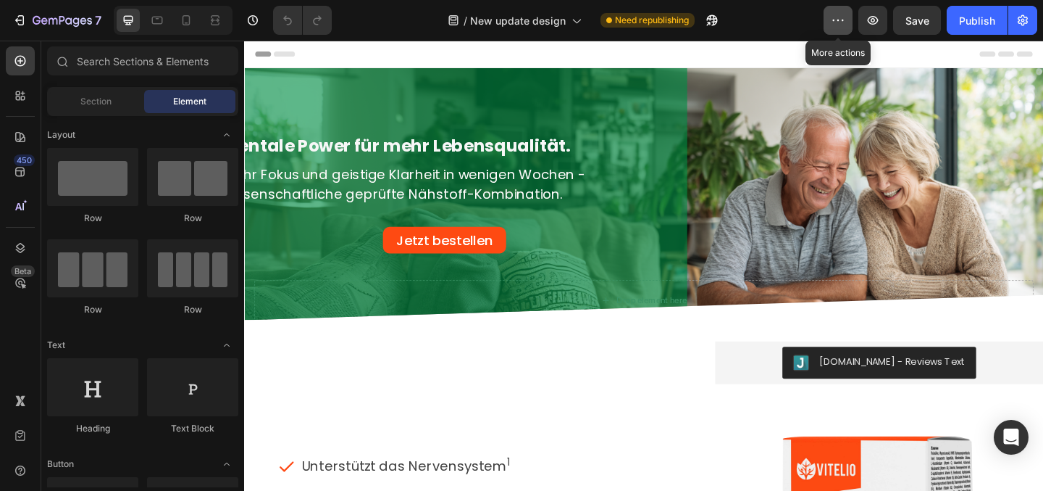
click at [843, 29] on button "button" at bounding box center [838, 20] width 29 height 29
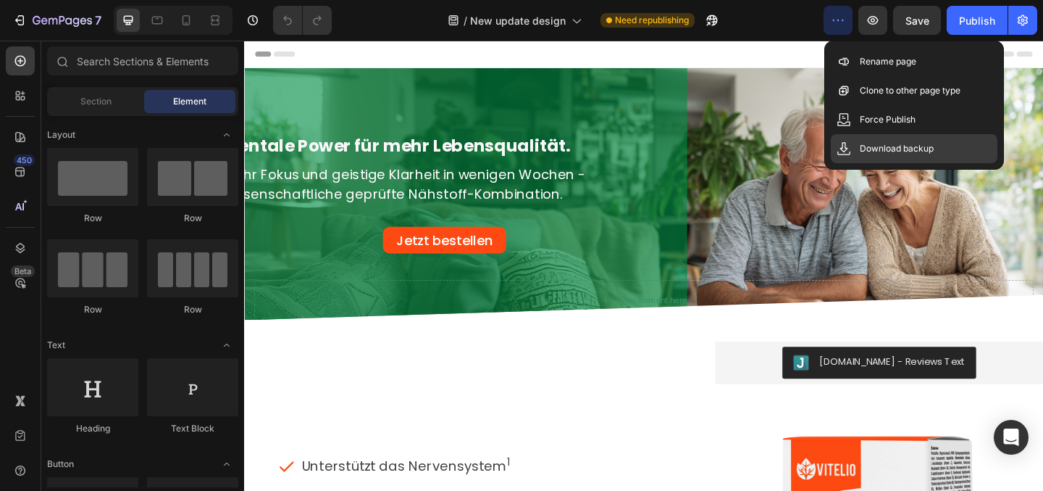
click at [908, 145] on p "Download backup" at bounding box center [897, 148] width 74 height 14
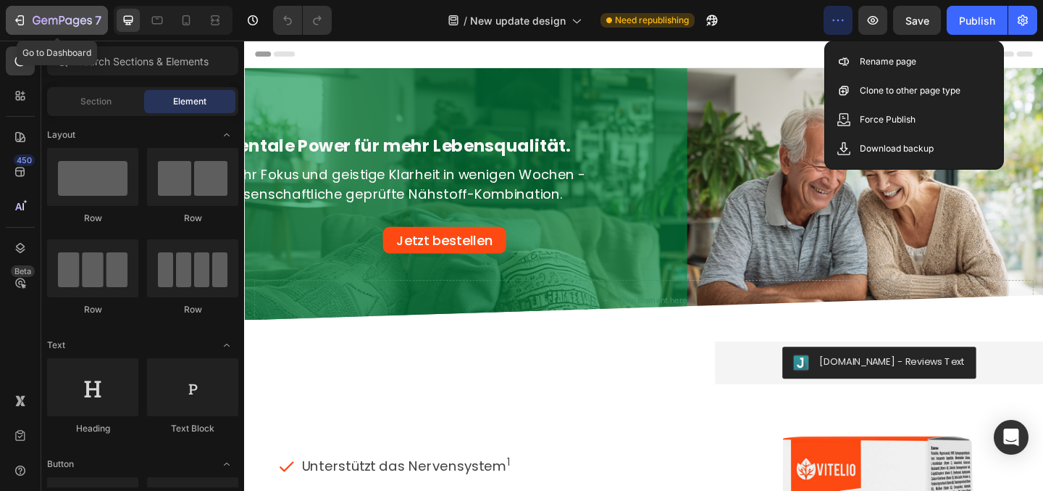
click at [54, 27] on icon "button" at bounding box center [62, 21] width 59 height 12
